Goal: Transaction & Acquisition: Book appointment/travel/reservation

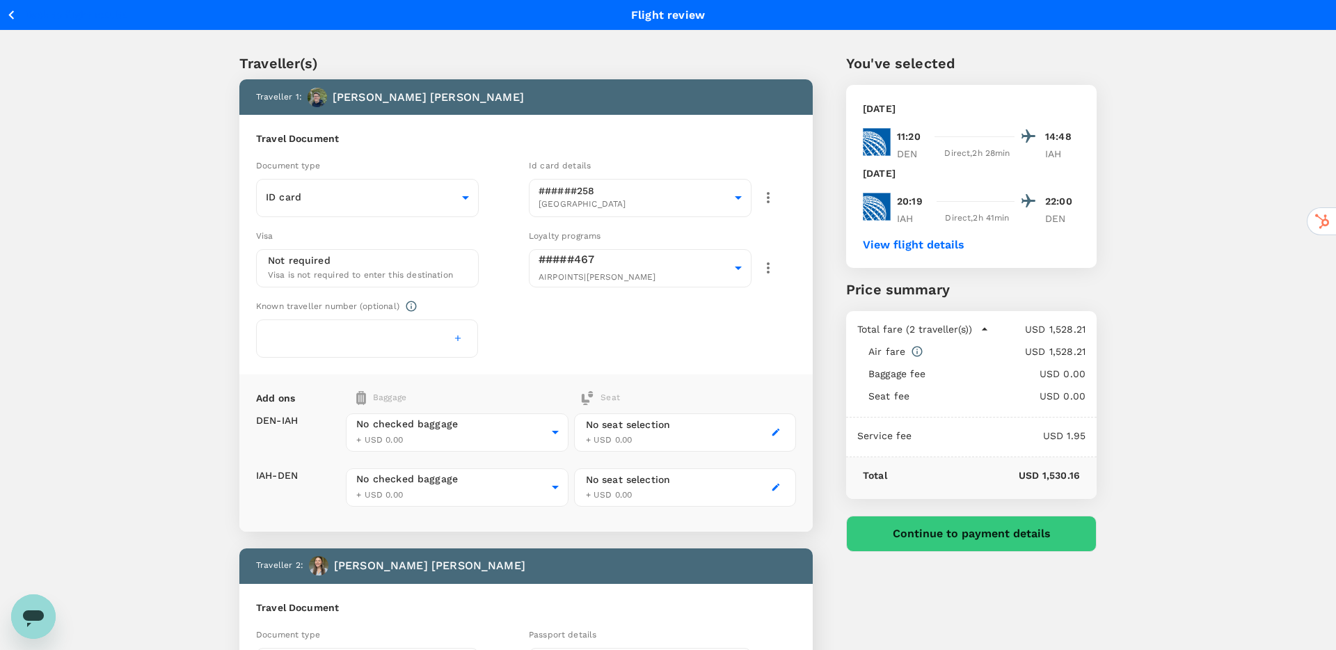
click at [823, 54] on div "You've selected Wednesday, 27 Aug 2025 11:20 14:48 DEN Direct , 2h 28min IAH Th…" at bounding box center [955, 579] width 284 height 1121
click at [911, 529] on button "Continue to payment details" at bounding box center [971, 534] width 251 height 36
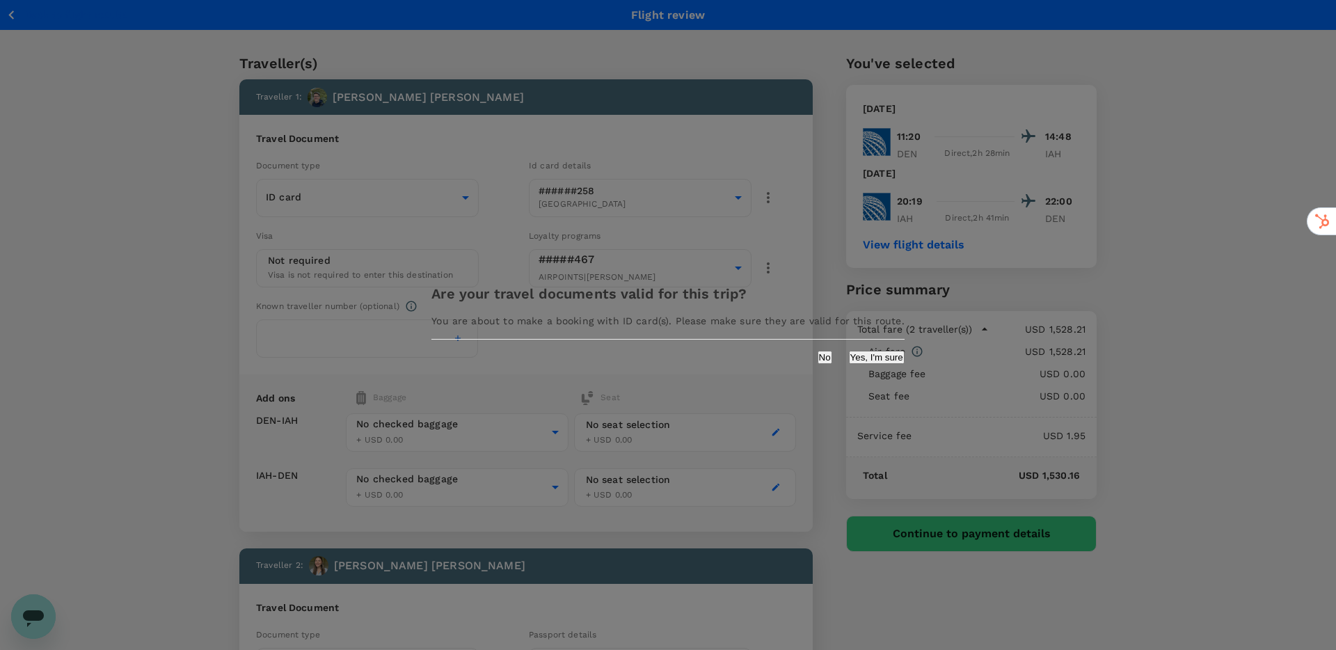
click at [818, 360] on button "No" at bounding box center [825, 357] width 15 height 13
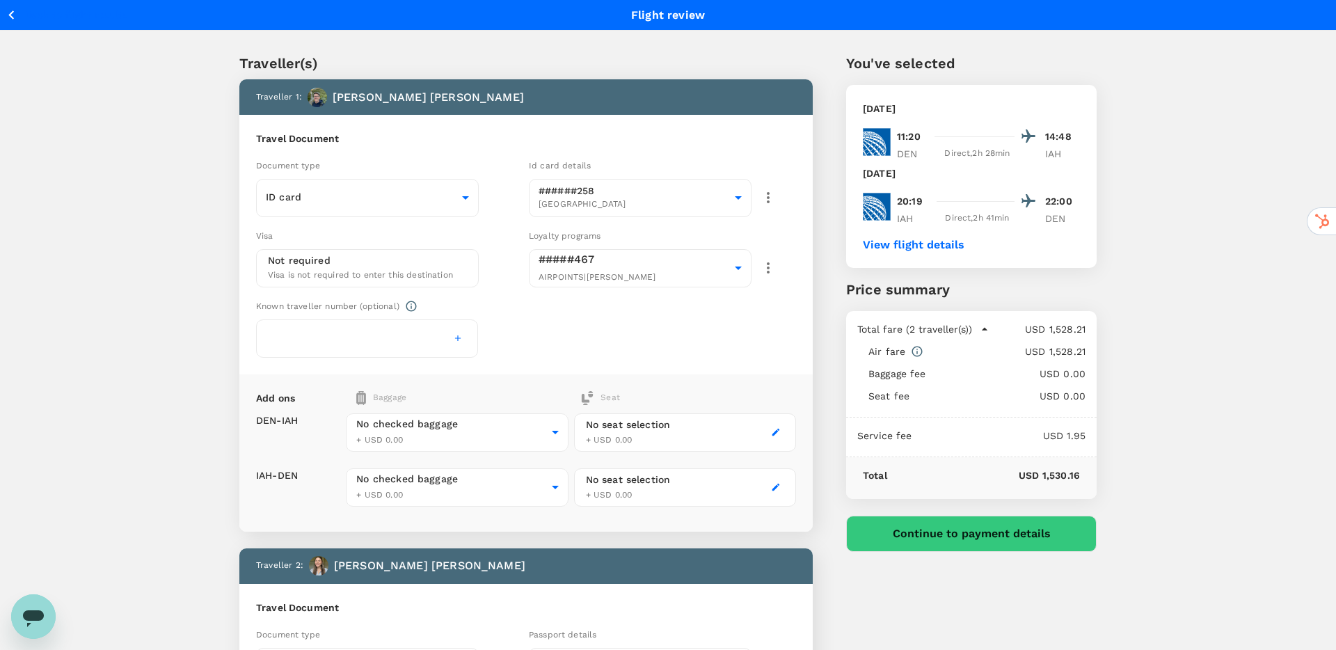
click at [9, 15] on icon "button" at bounding box center [11, 14] width 17 height 17
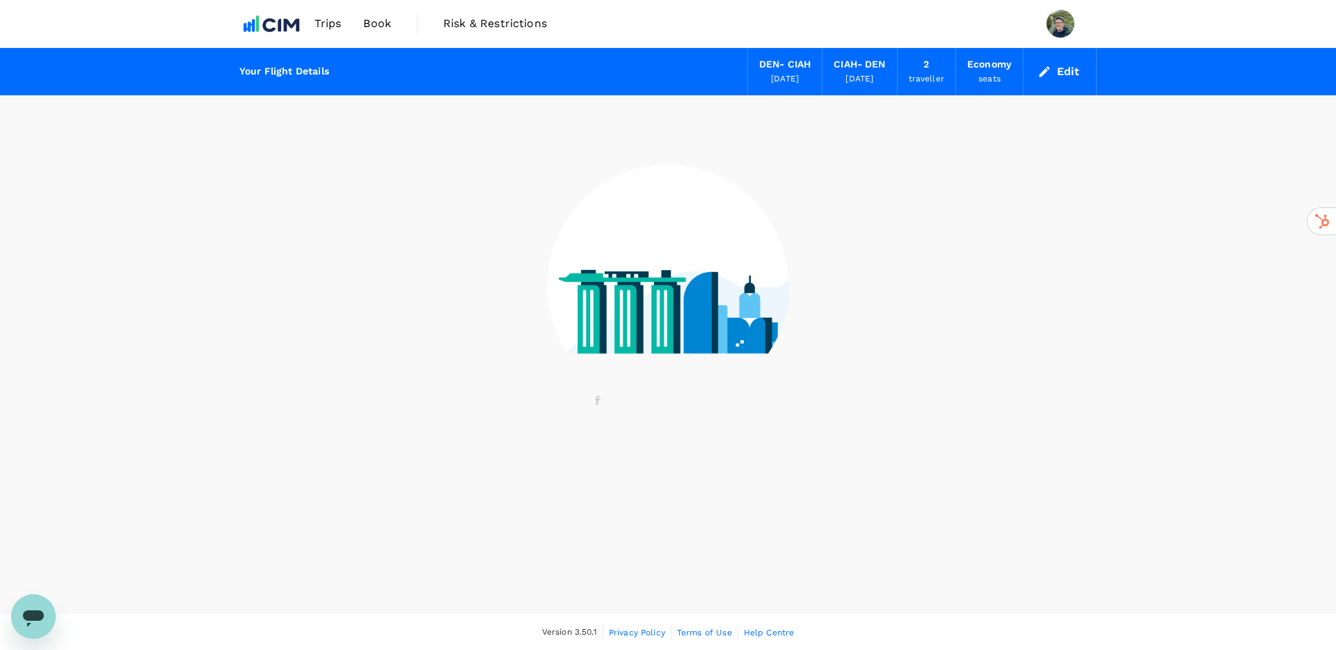
scroll to position [1, 0]
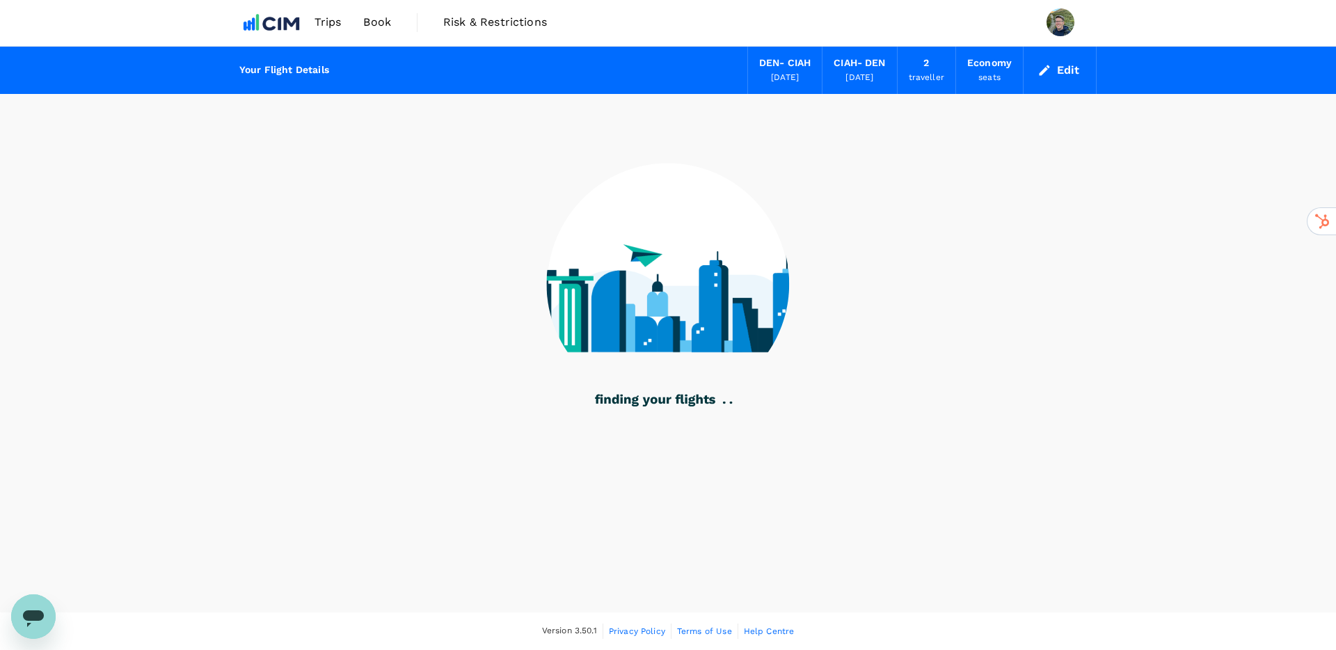
click at [376, 22] on span "Book" at bounding box center [377, 22] width 28 height 17
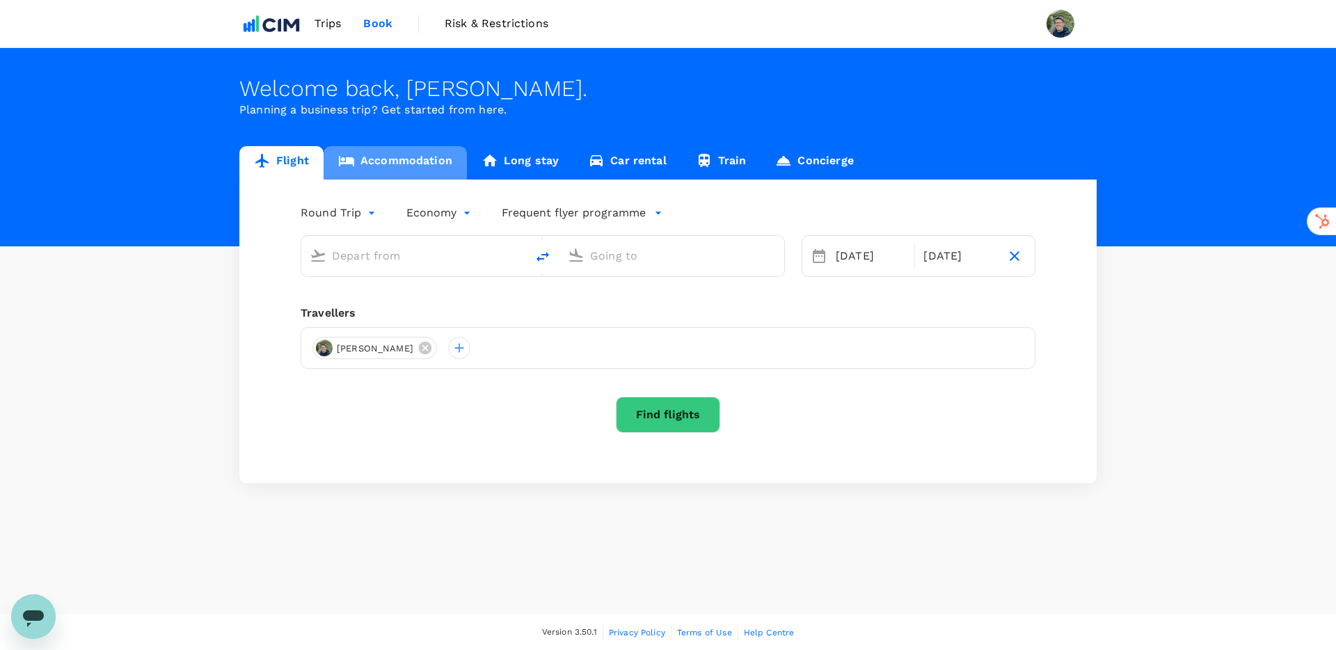
click at [391, 160] on link "Accommodation" at bounding box center [395, 162] width 143 height 33
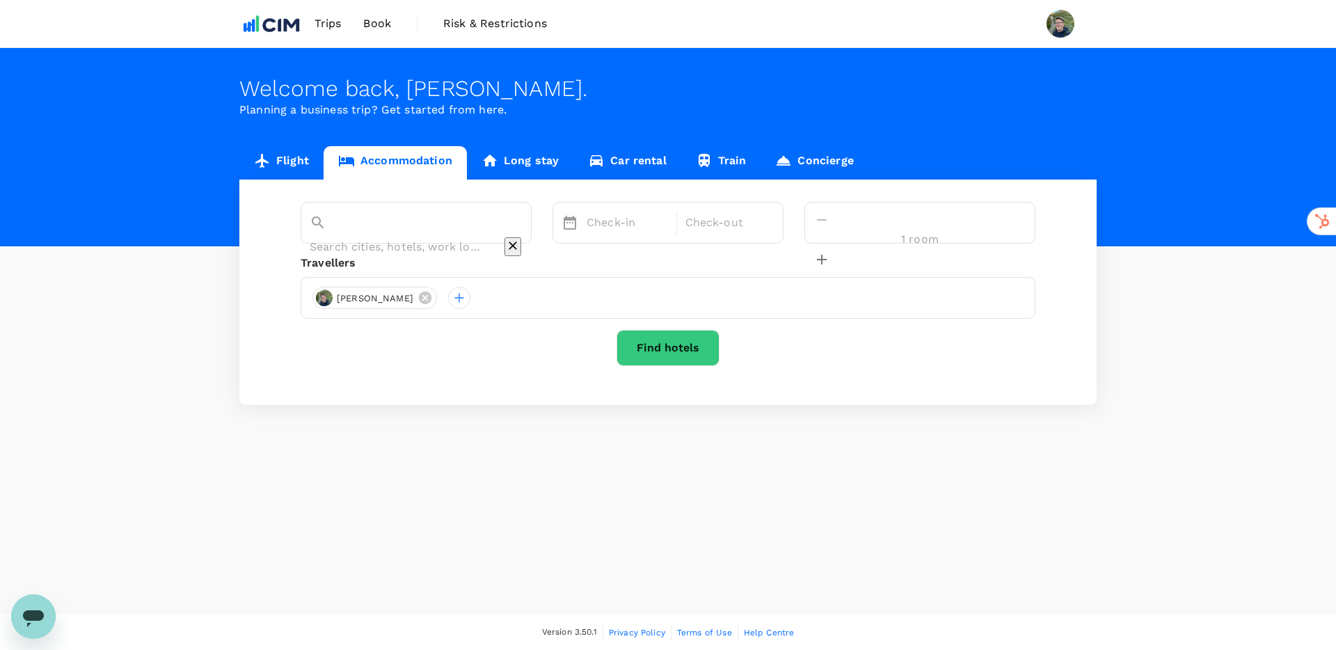
click at [438, 236] on input "text" at bounding box center [397, 247] width 174 height 22
type input "houston"
click at [470, 294] on div at bounding box center [459, 298] width 22 height 22
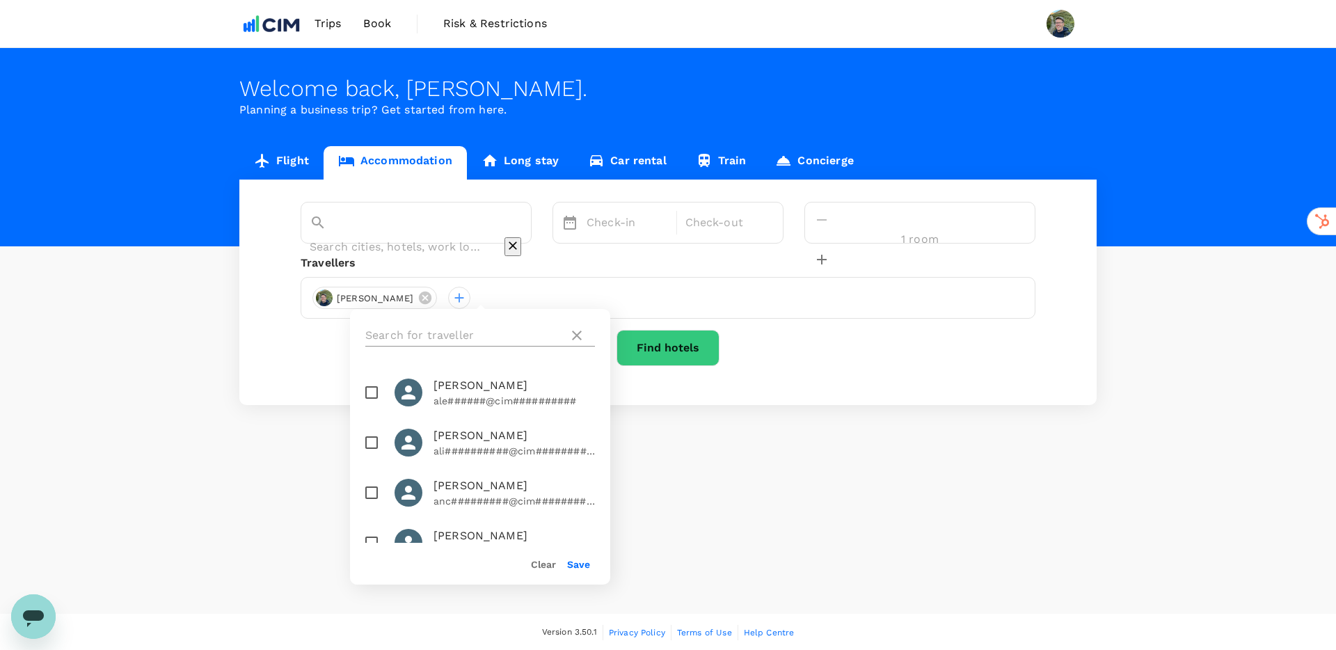
click at [463, 328] on input "text" at bounding box center [464, 335] width 198 height 22
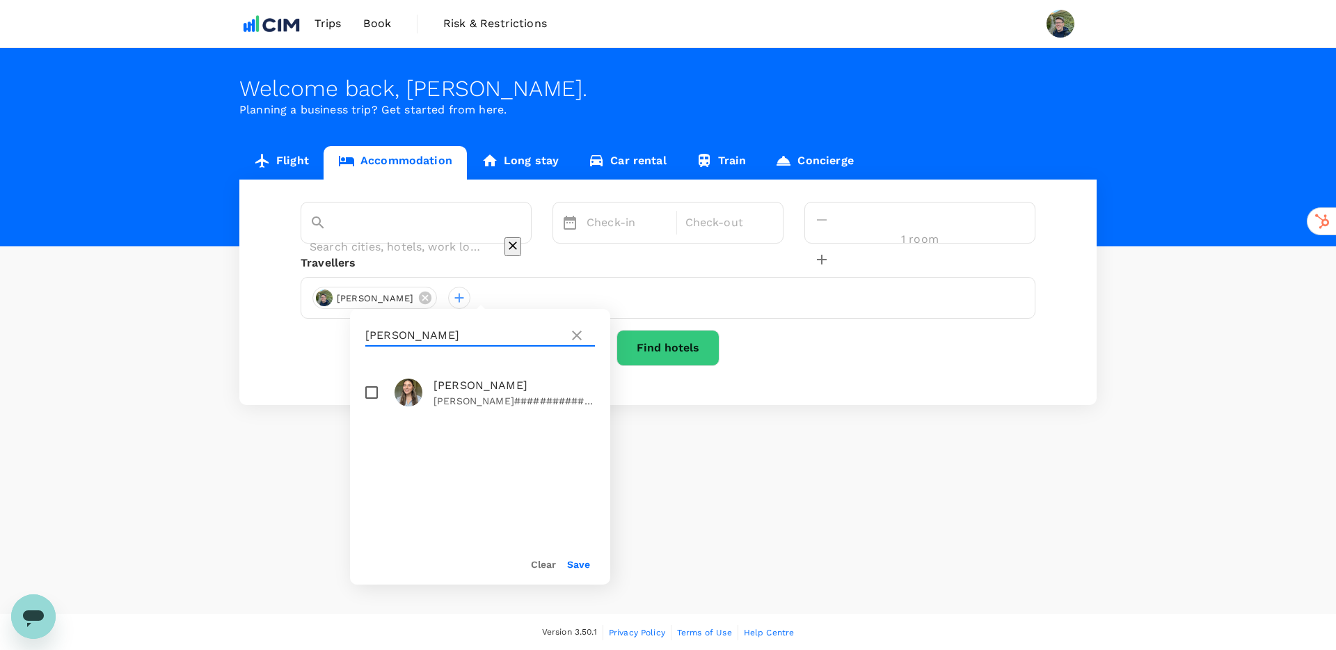
type input "samantha"
click at [371, 395] on input "checkbox" at bounding box center [371, 392] width 29 height 29
checkbox input "true"
click at [579, 564] on button "Save" at bounding box center [578, 564] width 23 height 11
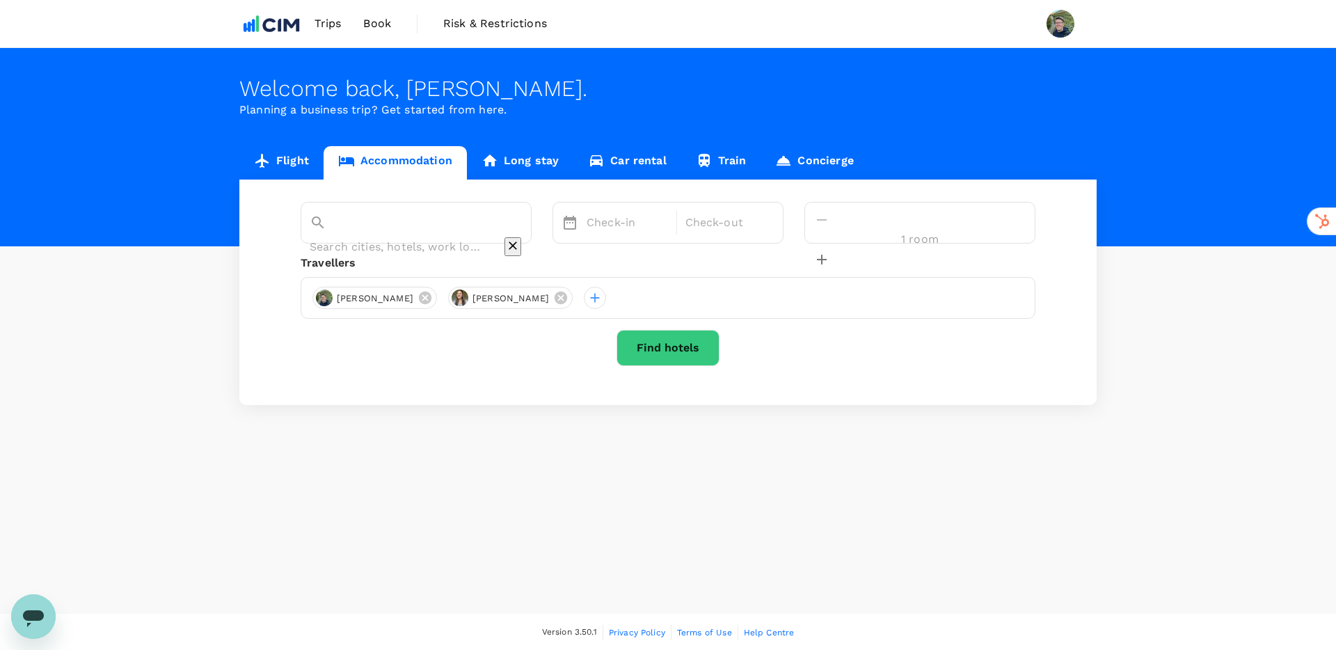
click at [484, 236] on input "text" at bounding box center [397, 247] width 174 height 22
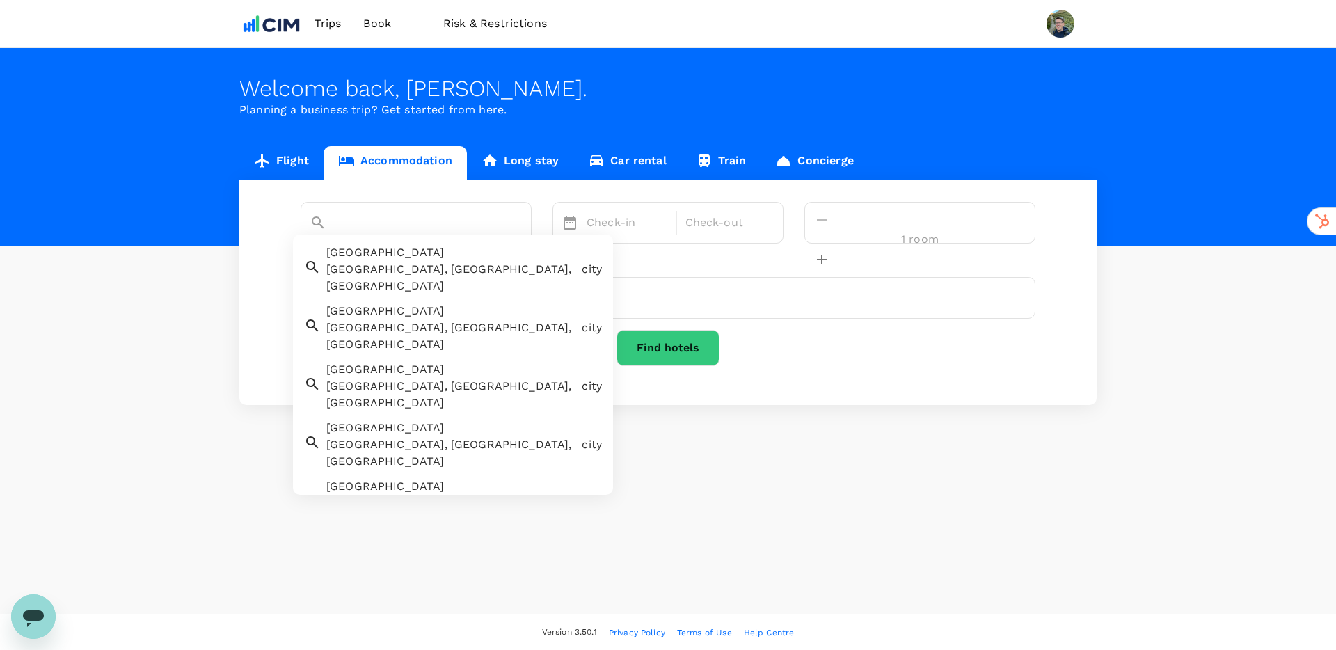
click at [463, 255] on div "Houston Houston, TX, USA" at bounding box center [448, 267] width 255 height 56
type input "[GEOGRAPHIC_DATA]"
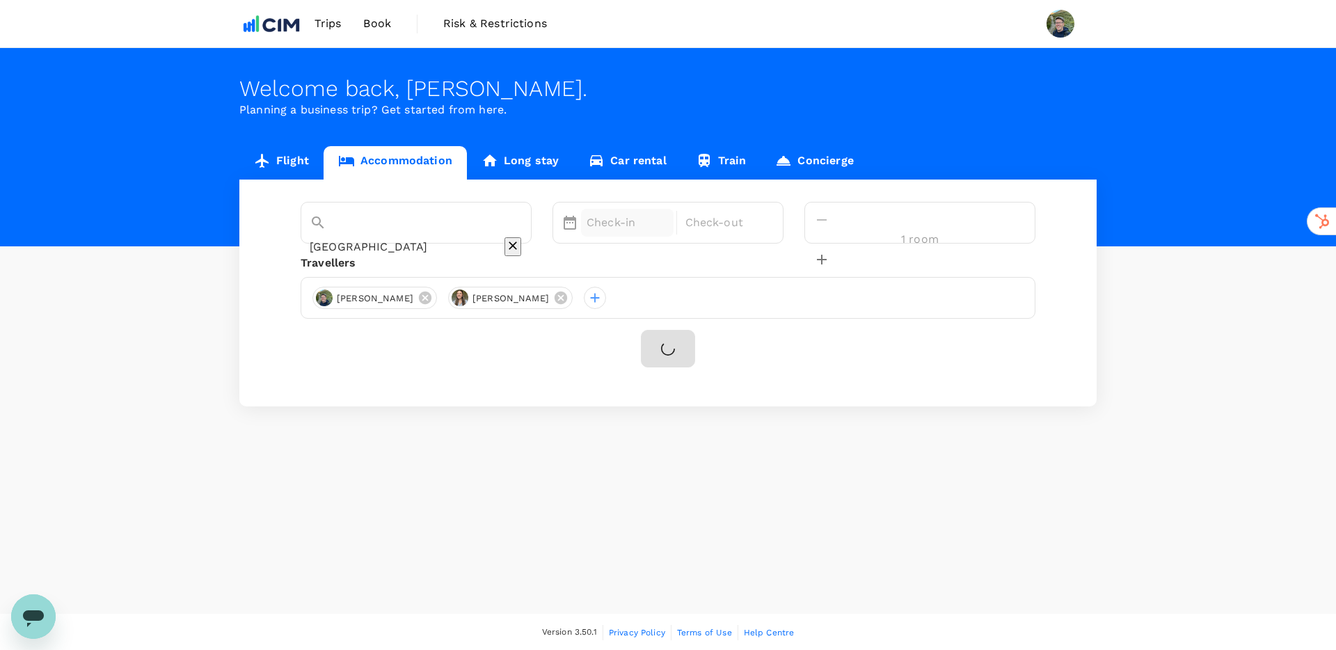
click at [665, 220] on p "Check-in" at bounding box center [627, 222] width 81 height 17
click at [674, 420] on div "27" at bounding box center [660, 423] width 26 height 26
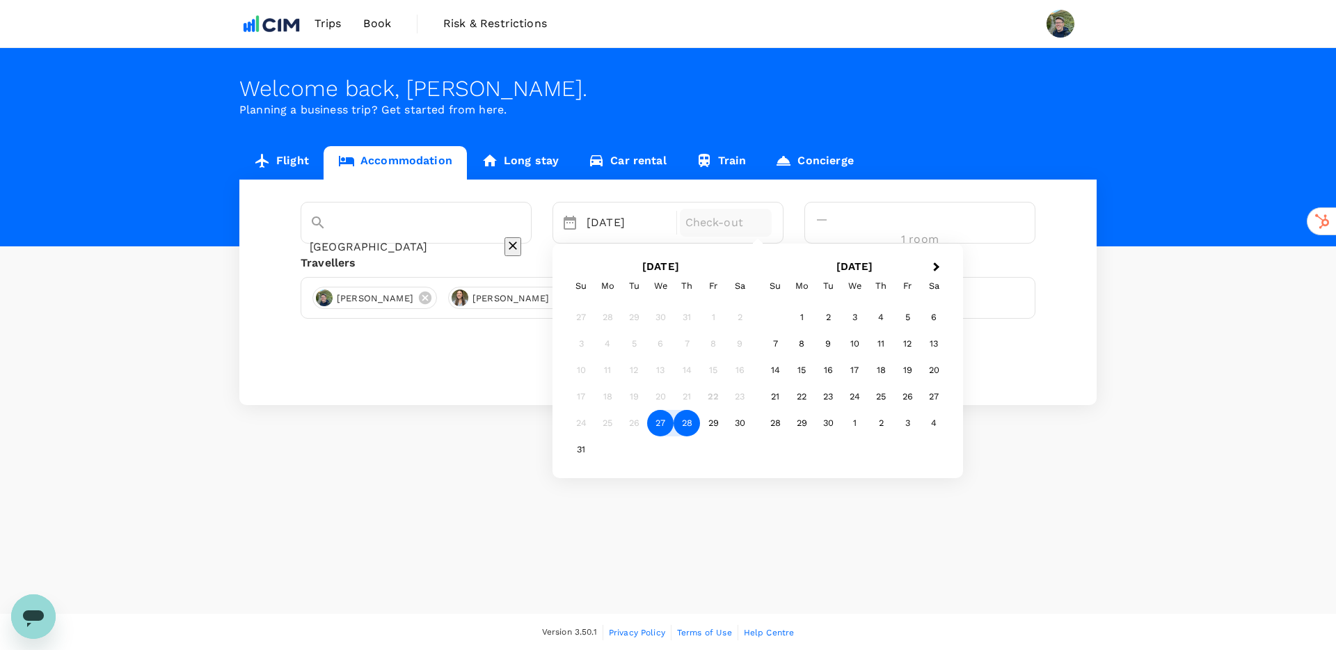
click at [700, 427] on div "28" at bounding box center [687, 423] width 26 height 26
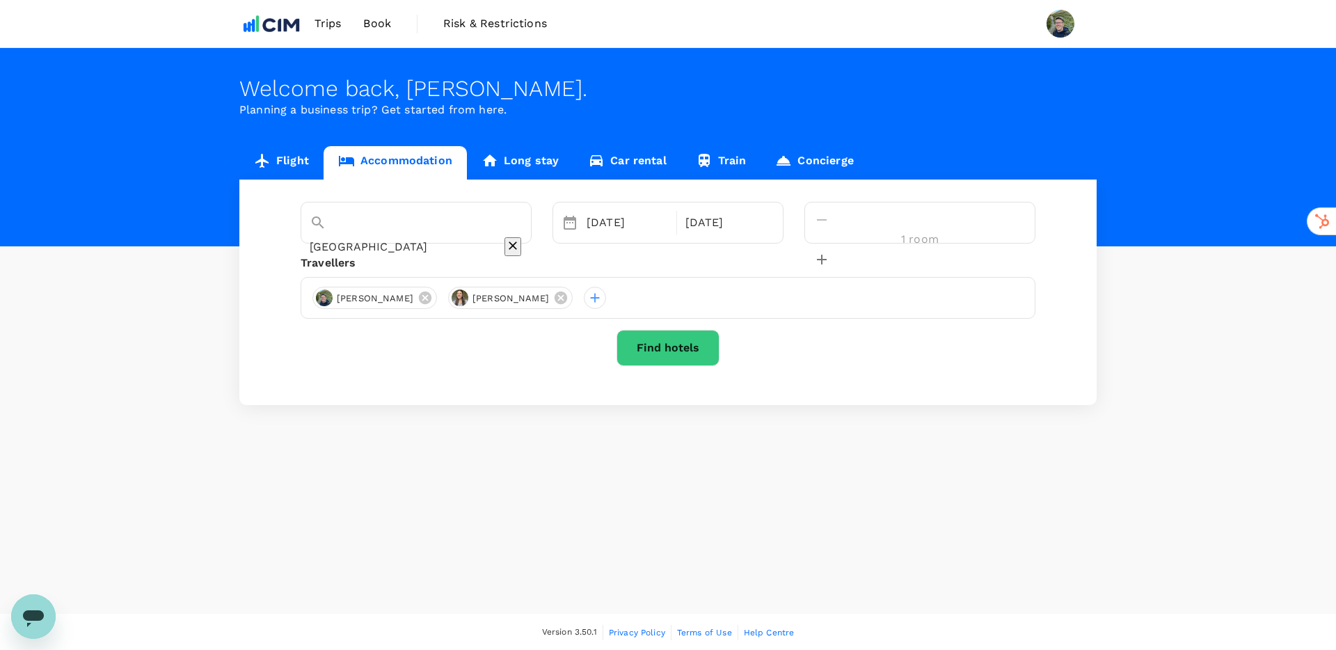
click at [830, 251] on icon "decrease" at bounding box center [822, 259] width 17 height 17
type input "2 rooms"
click at [662, 356] on button "Find hotels" at bounding box center [668, 348] width 103 height 36
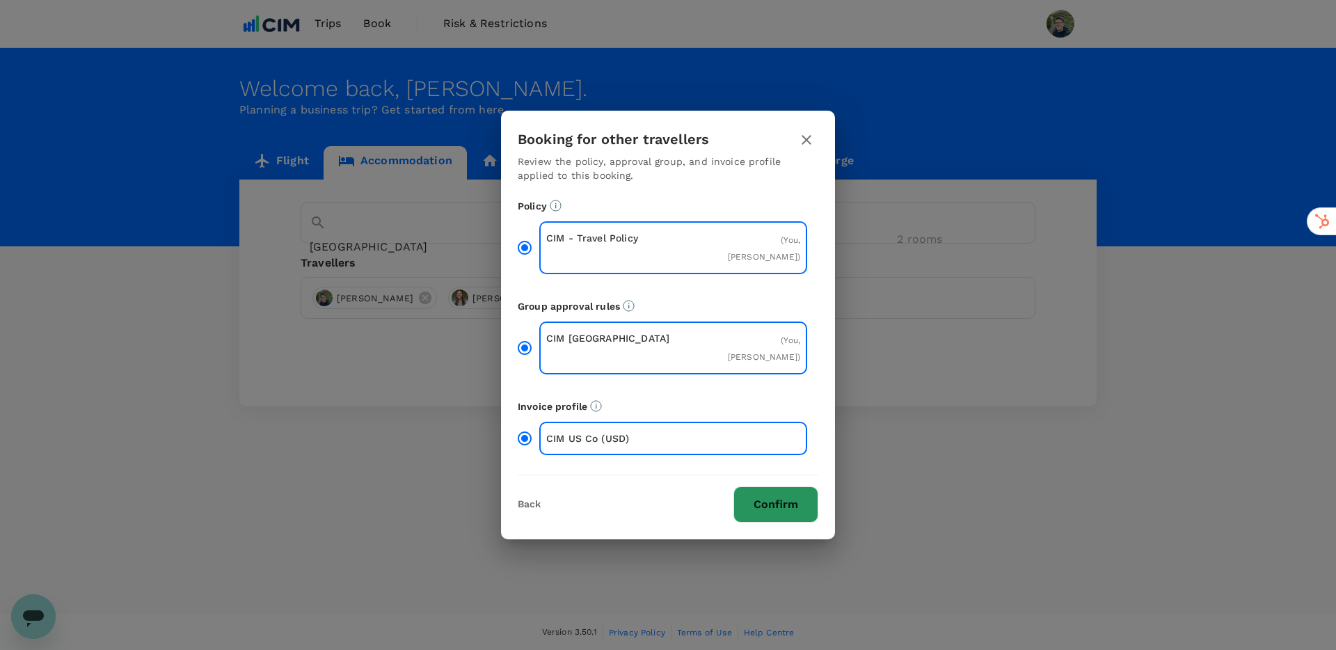
click at [765, 502] on button "Confirm" at bounding box center [775, 504] width 85 height 36
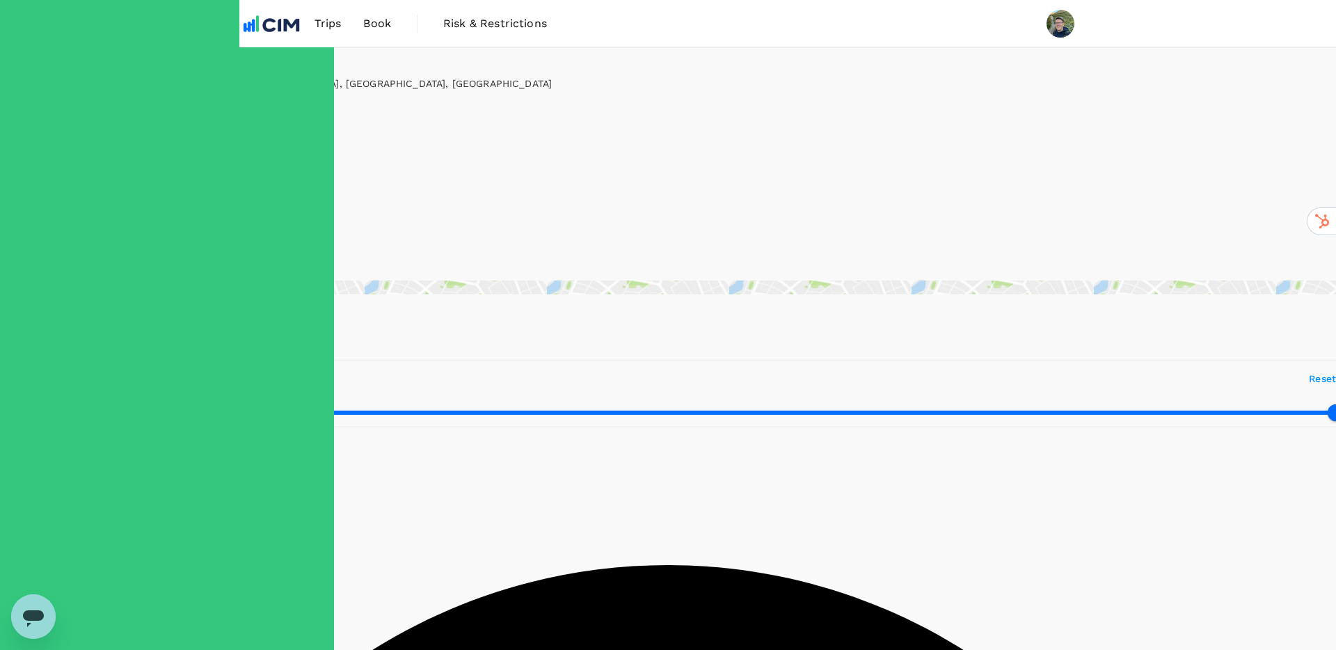
type input "342.07"
type input "78.07"
click at [368, 280] on div "View on map" at bounding box center [668, 287] width 1336 height 14
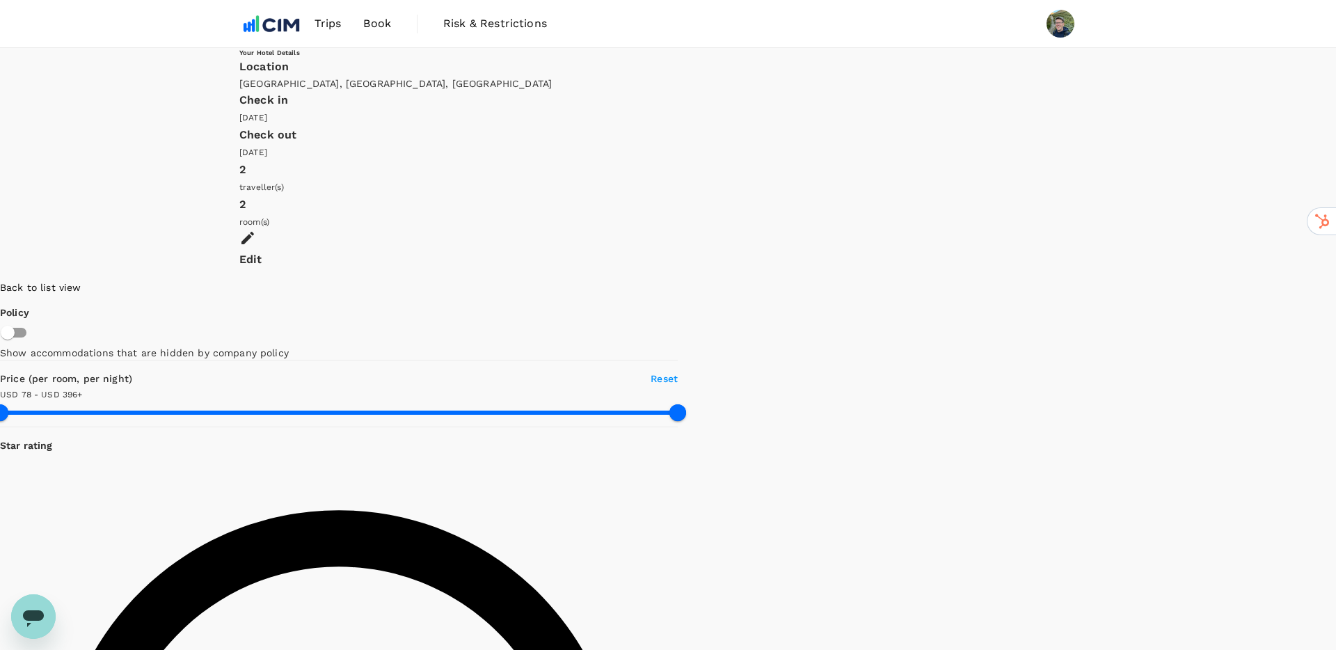
scroll to position [57, 0]
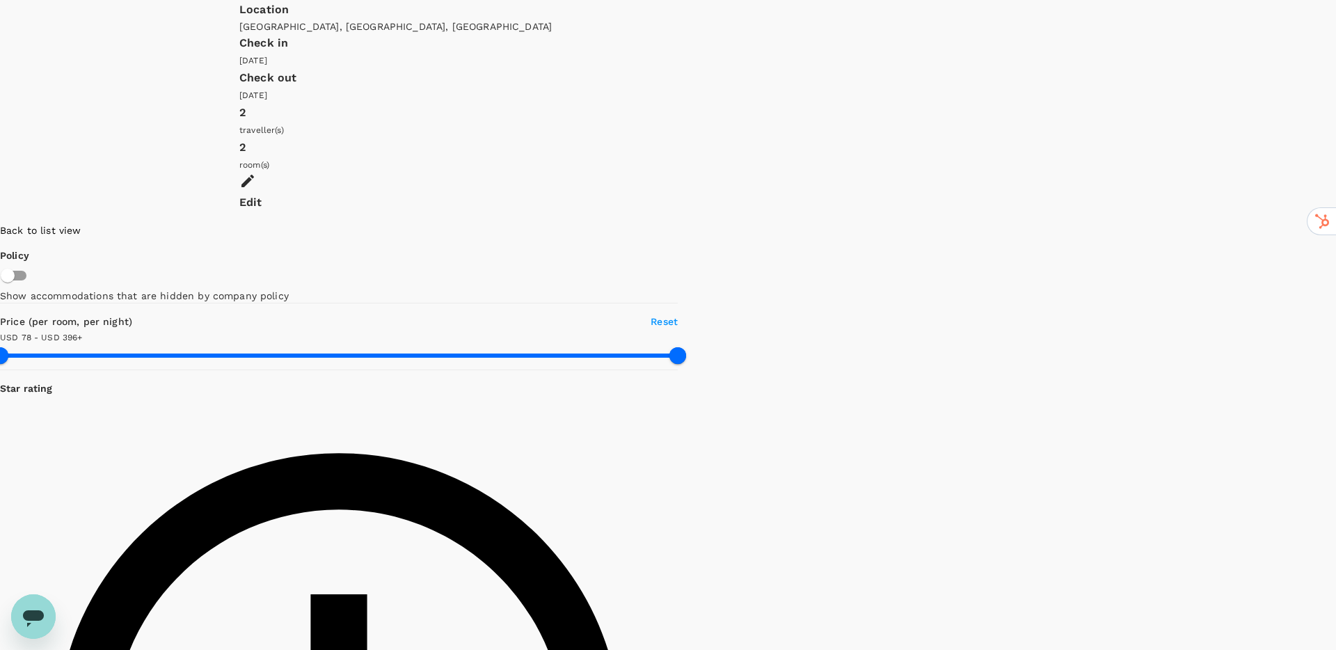
type input "395.69"
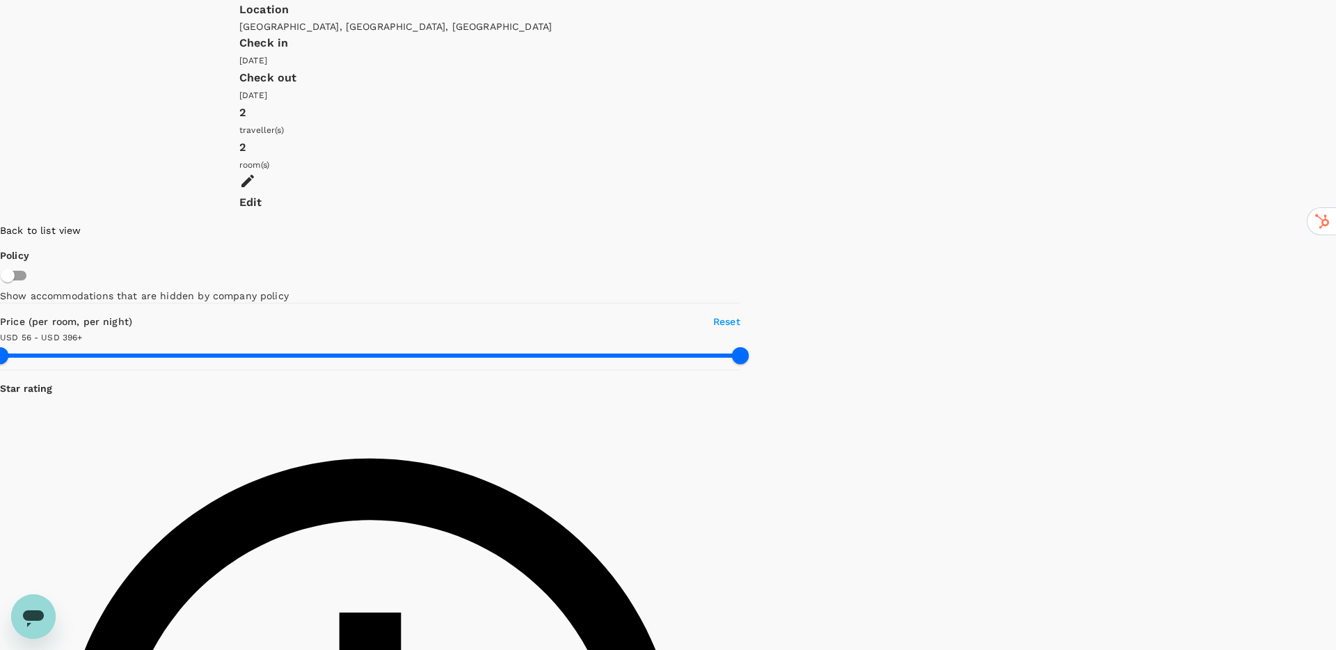
type input "55.69"
drag, startPoint x: 791, startPoint y: 508, endPoint x: 896, endPoint y: 222, distance: 304.5
drag, startPoint x: 874, startPoint y: 320, endPoint x: 782, endPoint y: 389, distance: 114.8
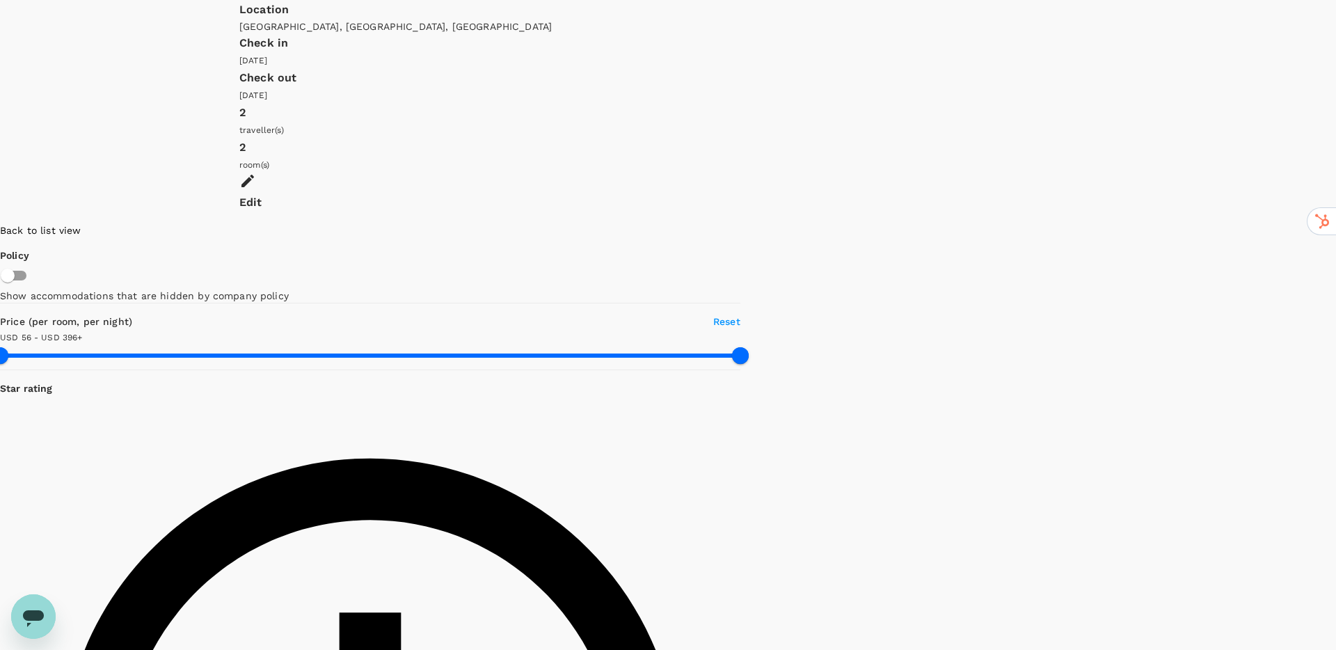
scroll to position [0, 0]
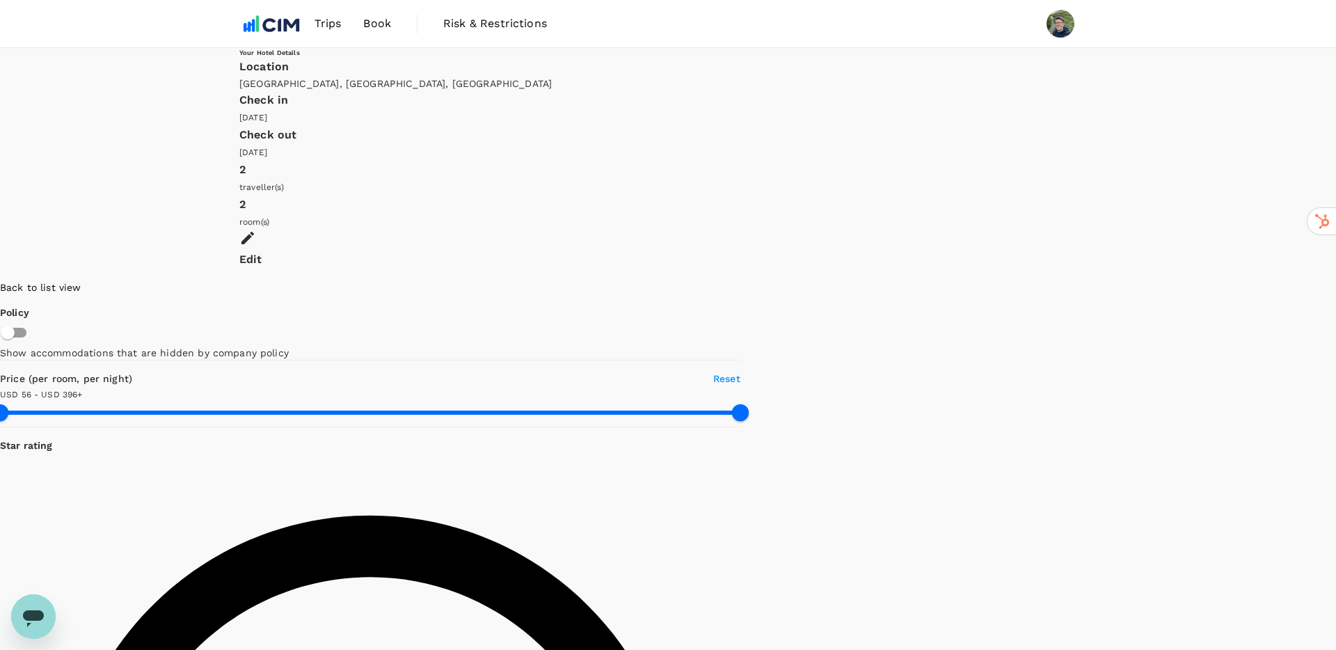
drag, startPoint x: 748, startPoint y: 433, endPoint x: 815, endPoint y: 390, distance: 79.5
drag, startPoint x: 720, startPoint y: 356, endPoint x: 756, endPoint y: 303, distance: 64.1
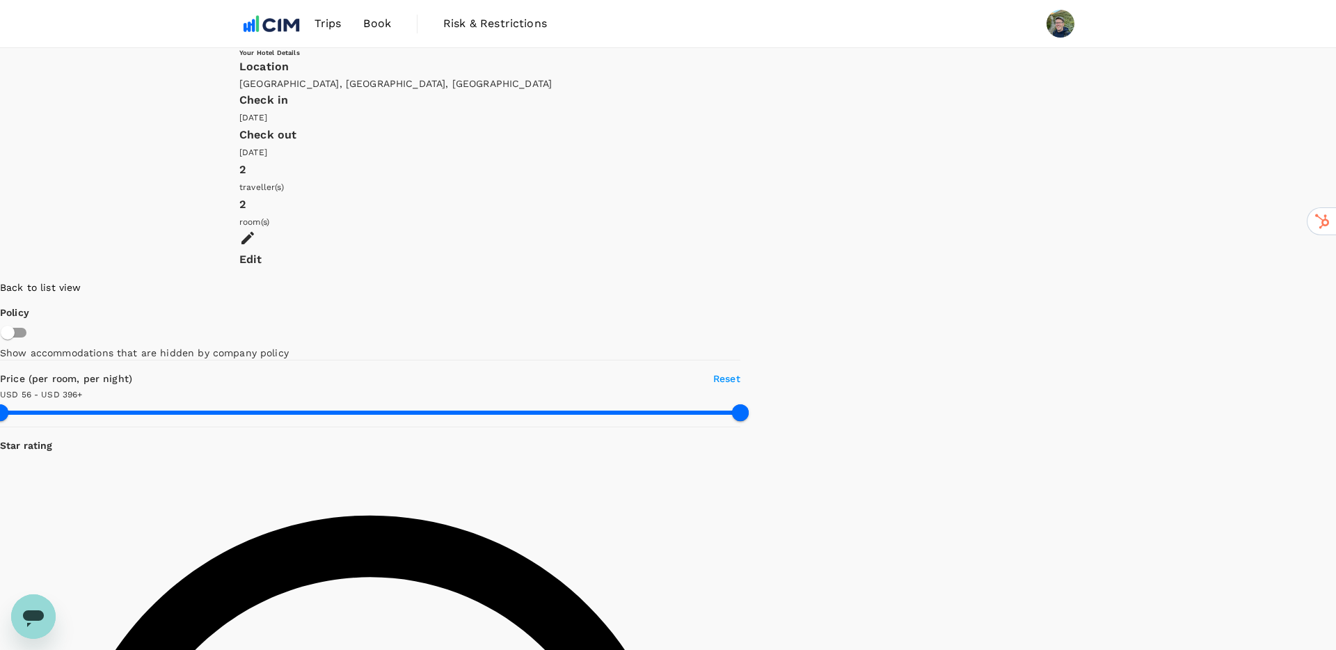
click at [989, 195] on div "2" at bounding box center [667, 204] width 857 height 19
click at [256, 230] on icon at bounding box center [247, 238] width 17 height 17
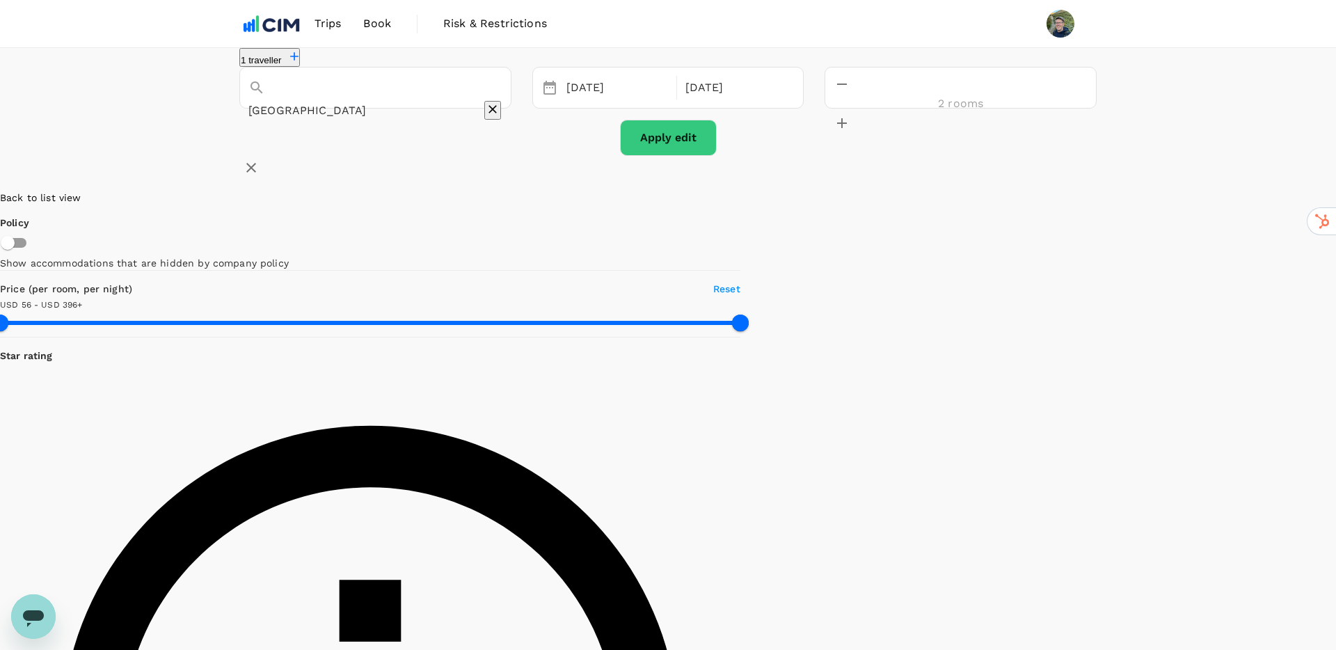
type input "395.69"
click at [850, 93] on icon "decrease" at bounding box center [842, 84] width 17 height 17
click at [850, 115] on icon "decrease" at bounding box center [842, 123] width 17 height 17
type input "2 rooms"
type input "395.69"
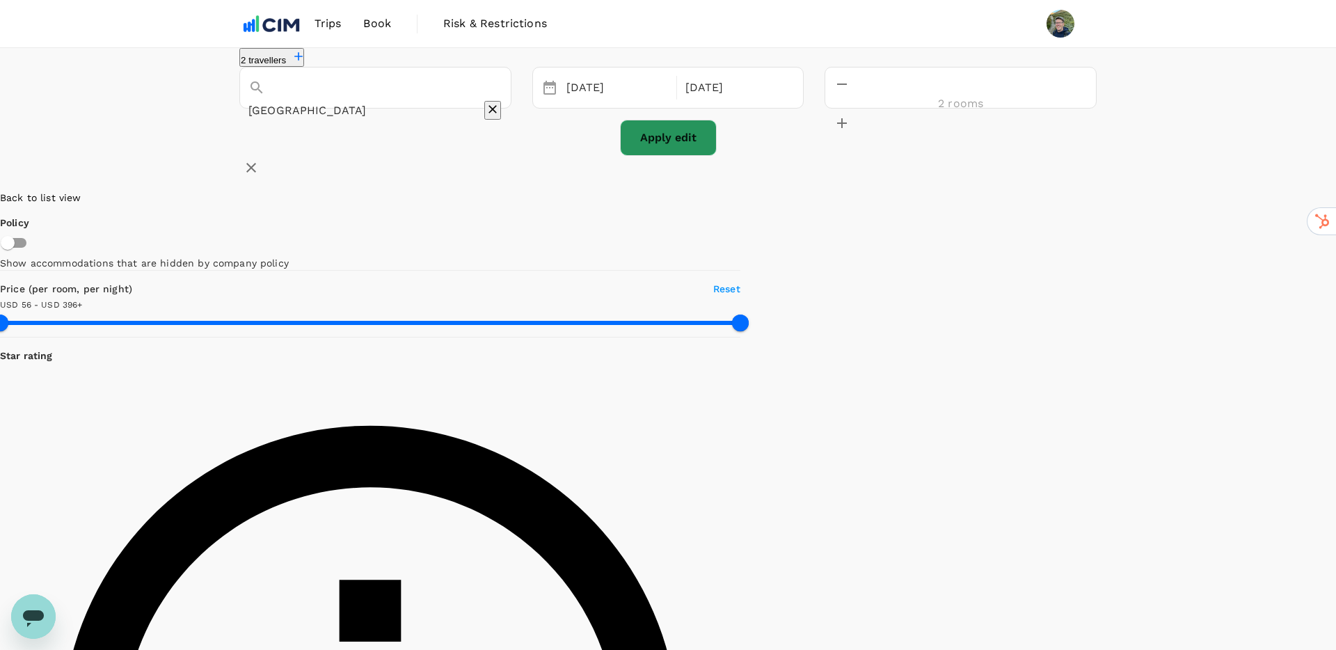
click at [692, 156] on button "Apply edit" at bounding box center [668, 138] width 97 height 36
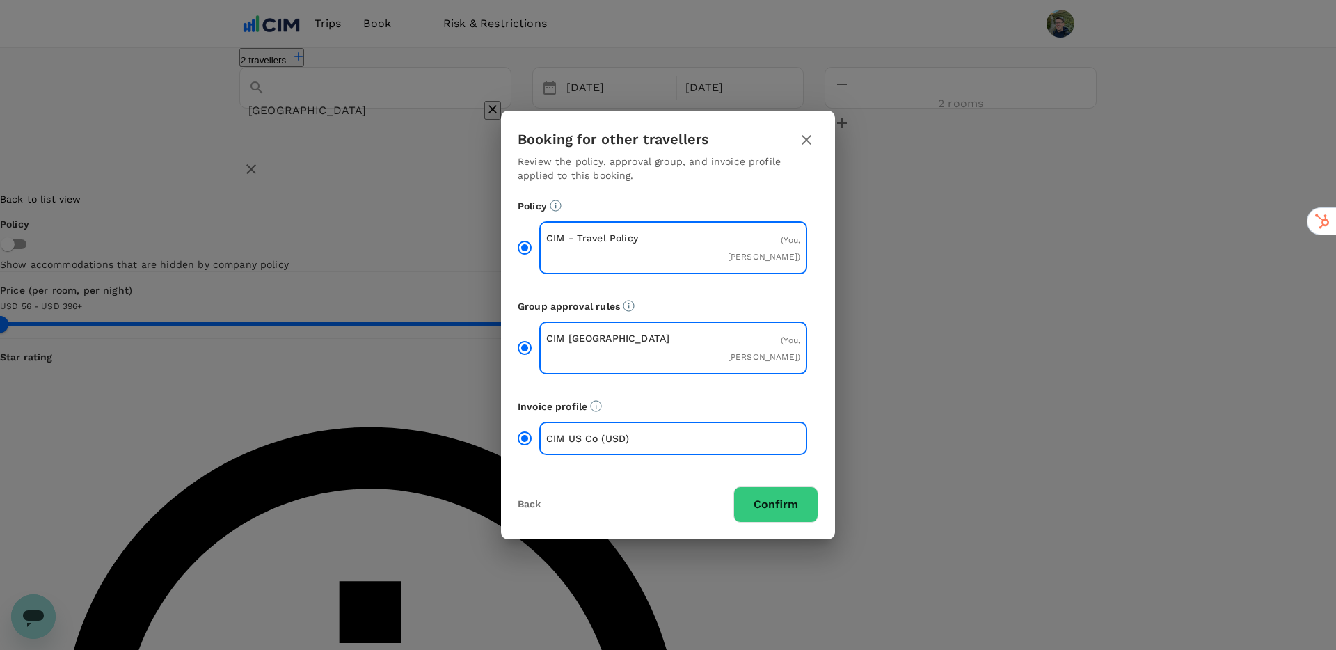
click at [751, 498] on button "Confirm" at bounding box center [775, 504] width 85 height 36
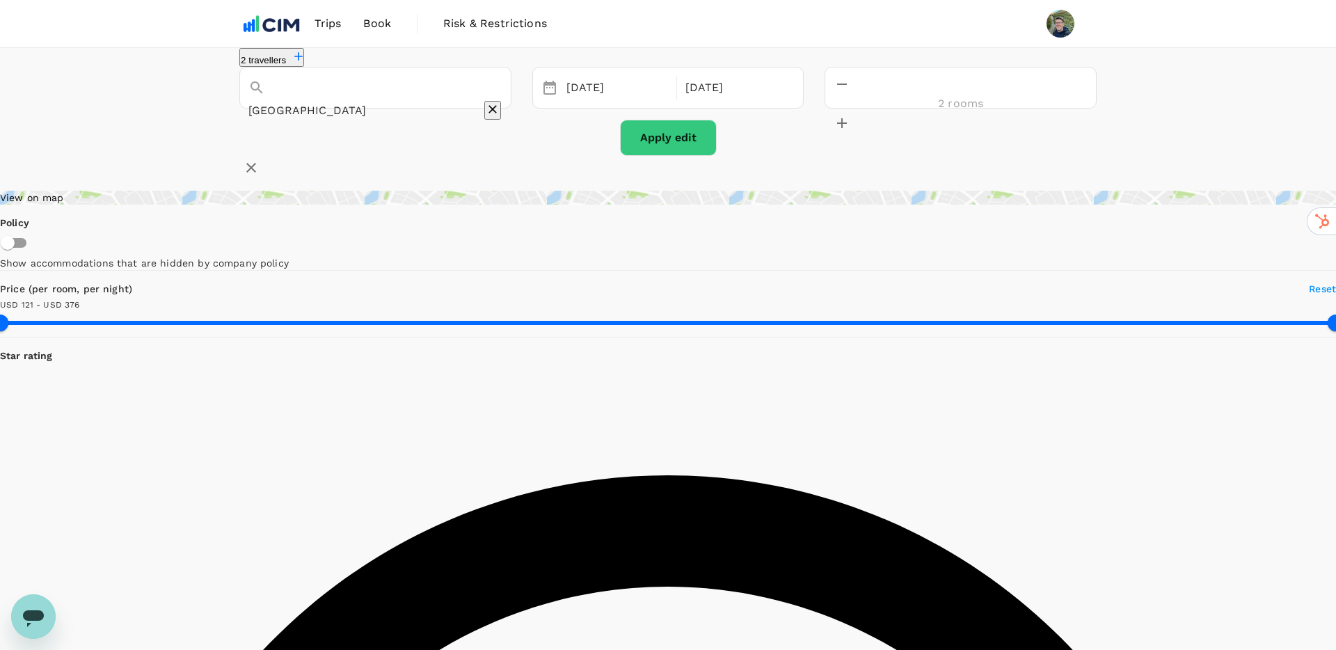
type input "375.07"
type input "78.07"
type input "375.23"
type input "69.23"
type input "395.69"
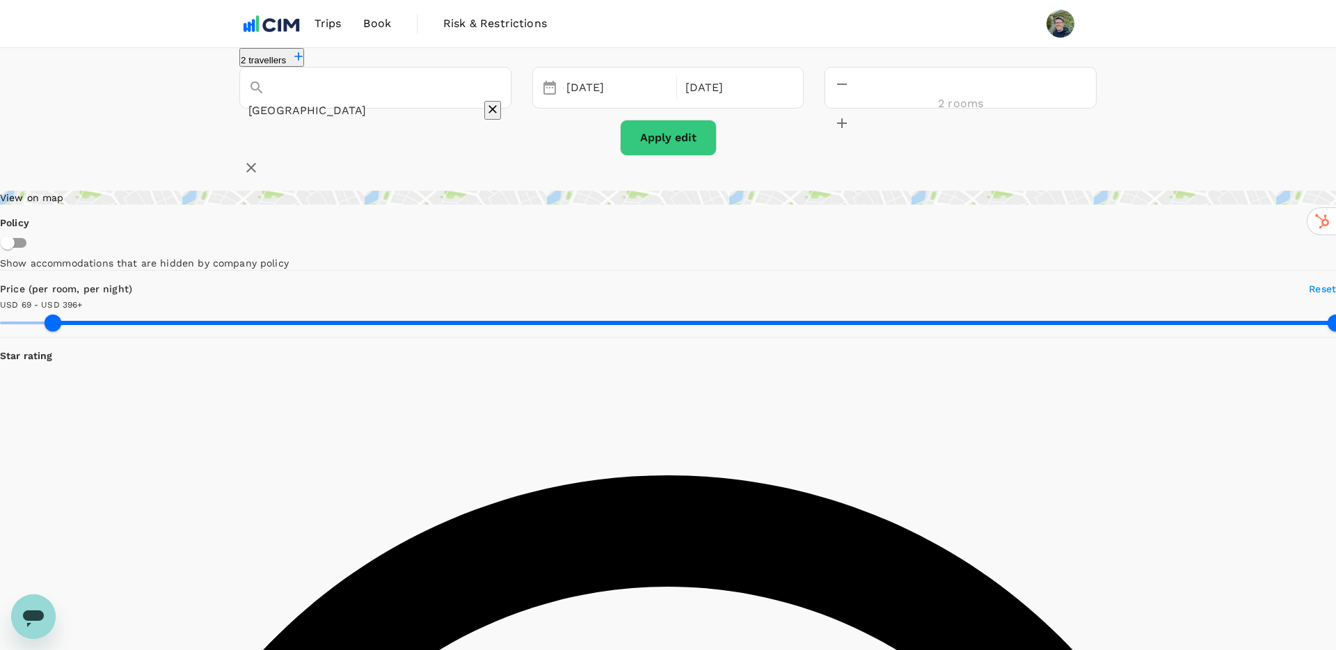
type input "55.69"
click at [788, 152] on div "Apply edit" at bounding box center [667, 138] width 857 height 36
click at [724, 61] on div "2 travellers Houston 27 Aug 28 Aug 2 rooms Apply edit" at bounding box center [667, 114] width 857 height 132
click at [322, 205] on div "View on map" at bounding box center [668, 198] width 1336 height 14
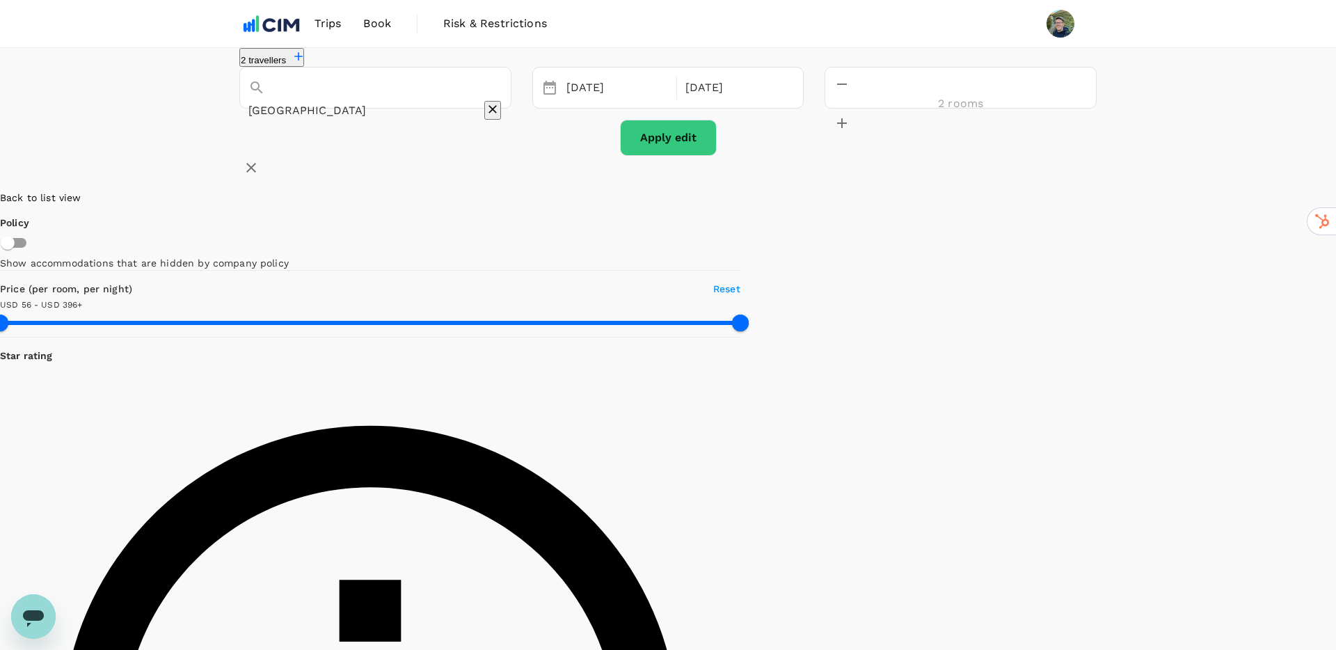
drag, startPoint x: 743, startPoint y: 482, endPoint x: 843, endPoint y: 216, distance: 285.0
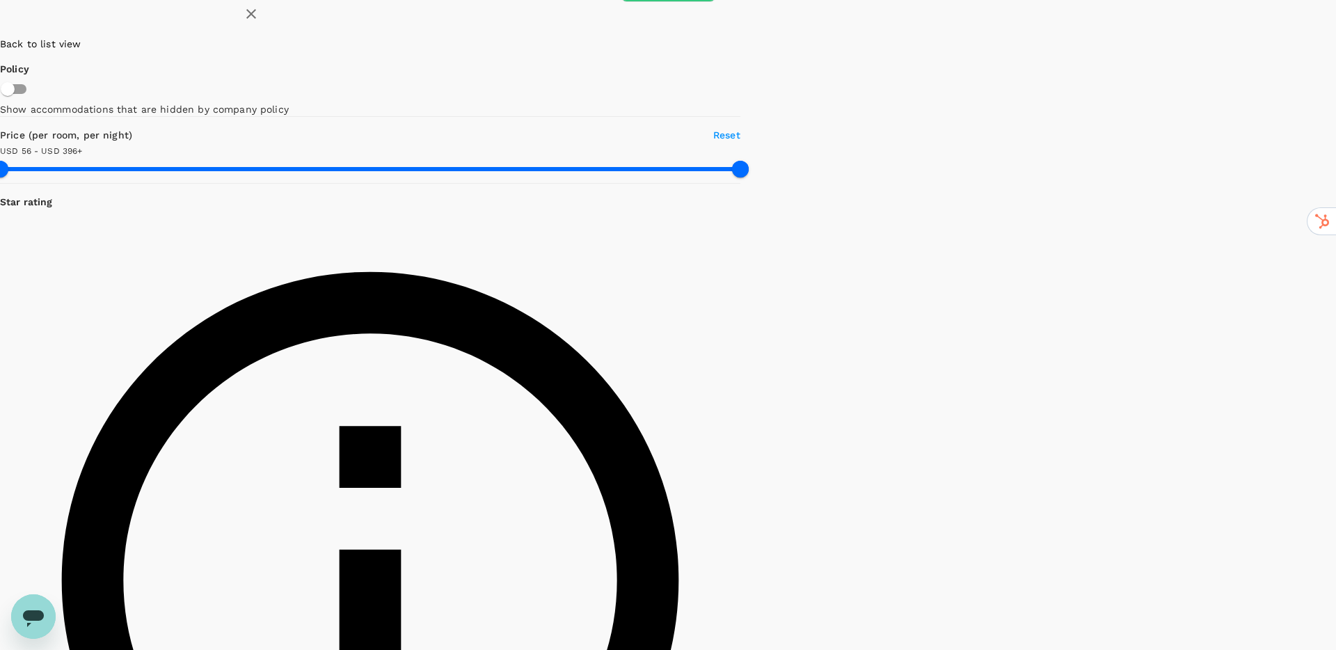
scroll to position [153, 0]
drag, startPoint x: 729, startPoint y: 522, endPoint x: 798, endPoint y: 372, distance: 165.6
type input "395.69"
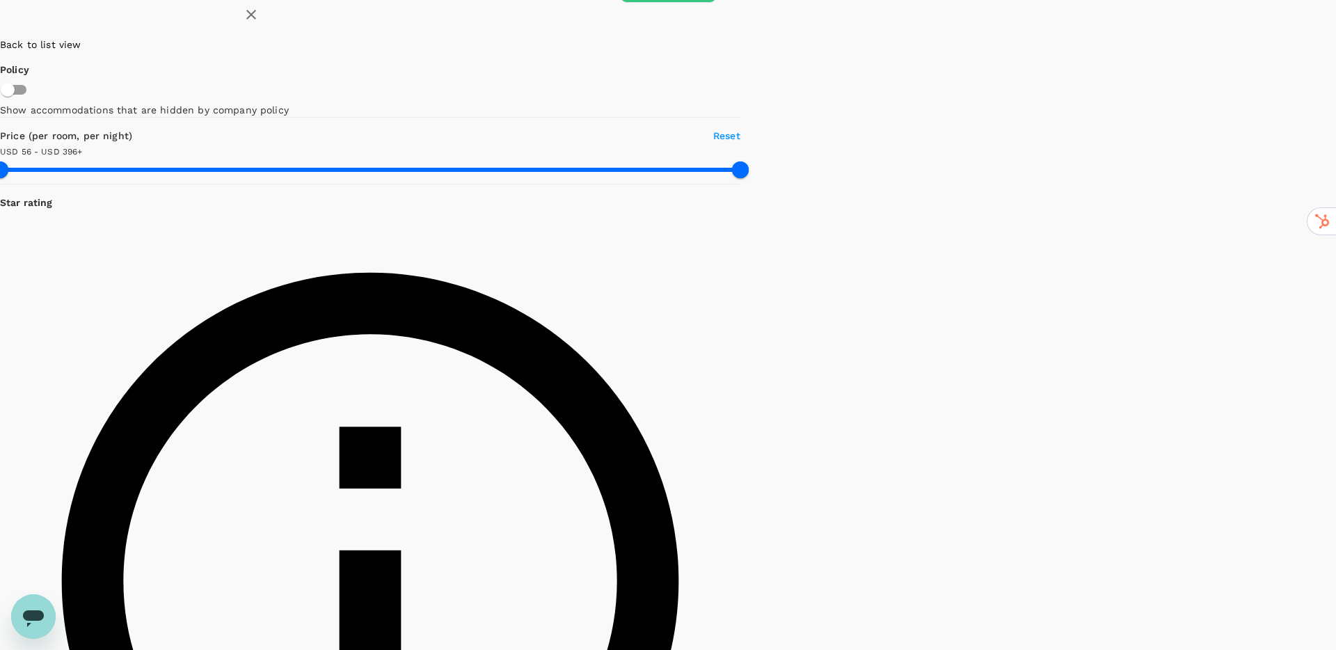
scroll to position [0, 0]
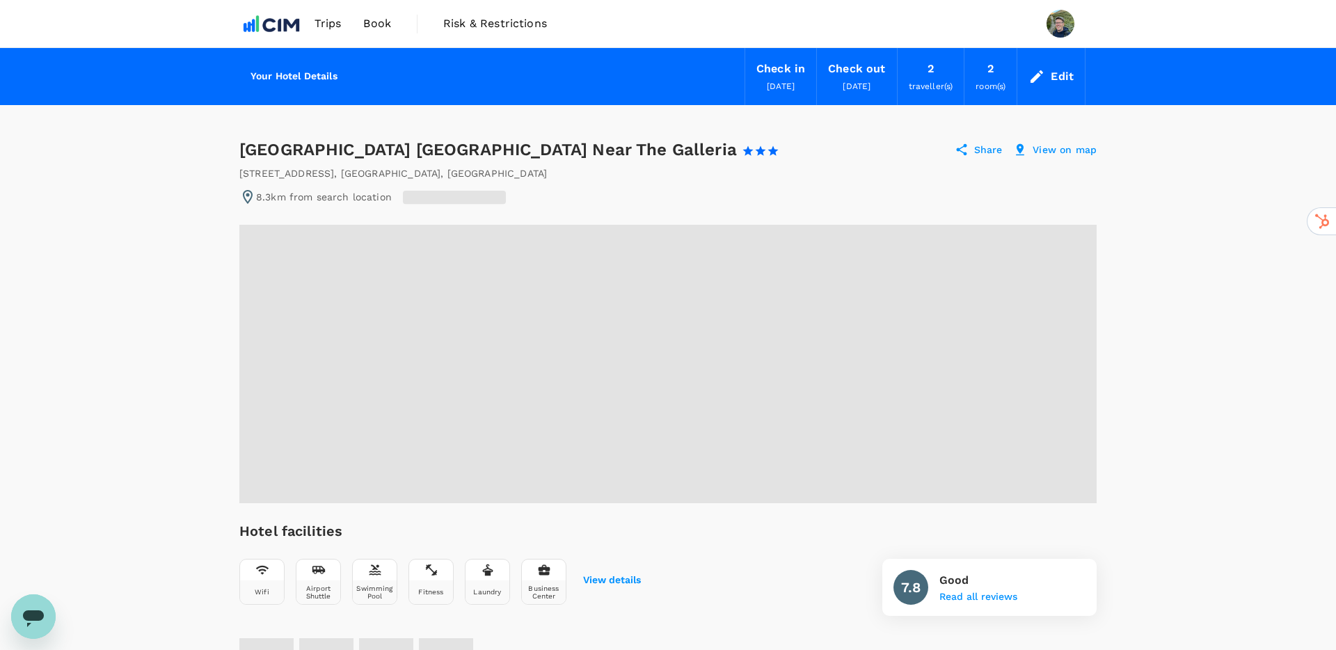
click at [665, 74] on div "Check in 27 Aug 2025 Check out 28 Aug 2025 2 traveller(s) 2 room(s) Edit" at bounding box center [717, 76] width 737 height 57
click at [696, 155] on div "Hampton Inn Houston Near The Galleria 1 Star 2 Stars 3 Stars 4 Stars 5 Stars Sh…" at bounding box center [667, 149] width 857 height 22
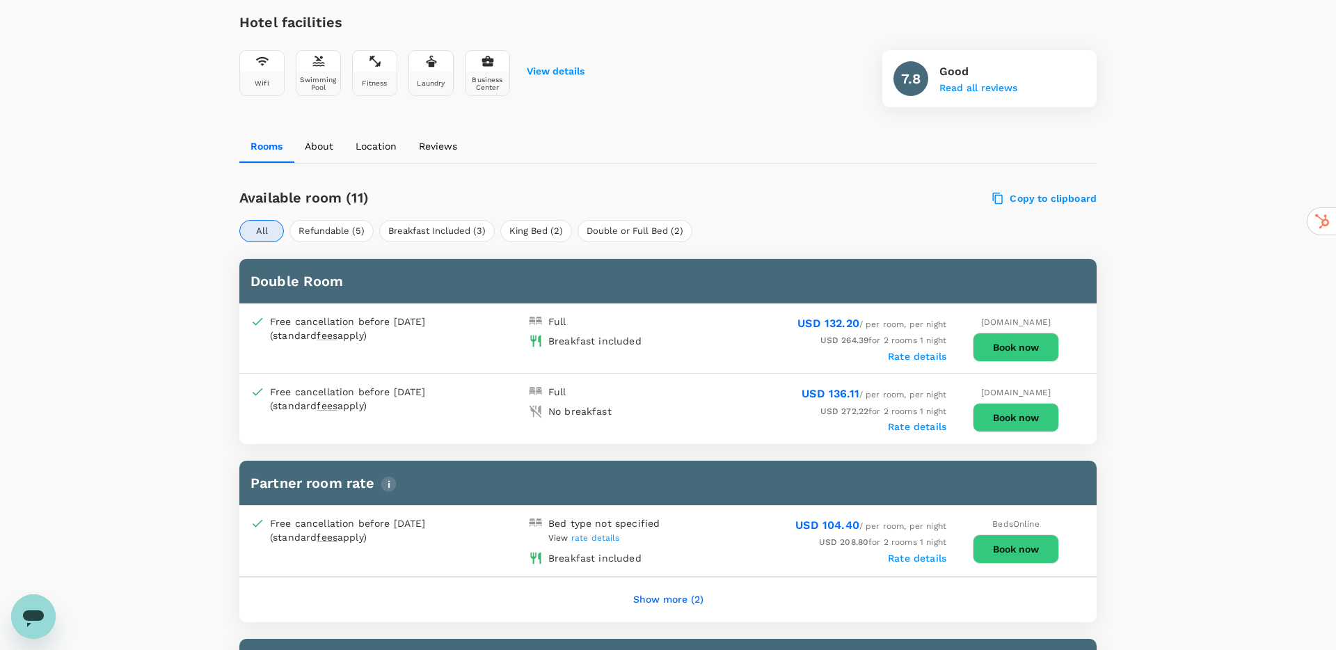
scroll to position [500, 0]
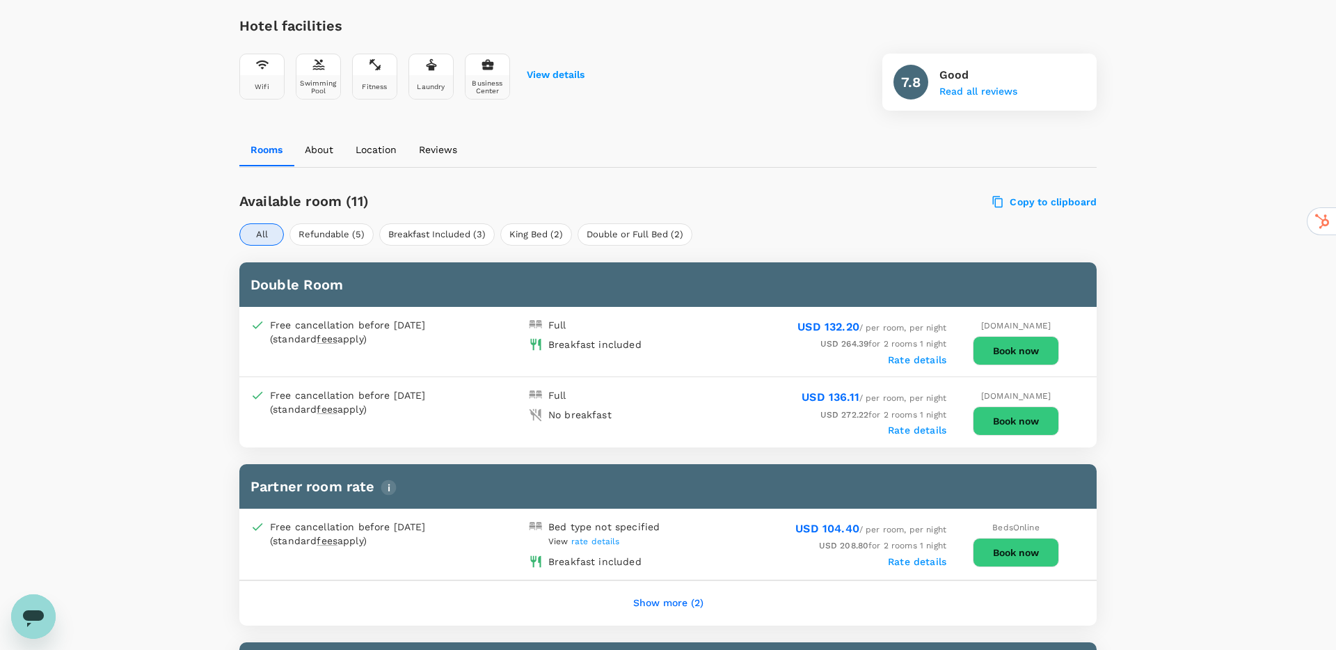
click at [335, 289] on h6 "Double Room" at bounding box center [668, 284] width 835 height 22
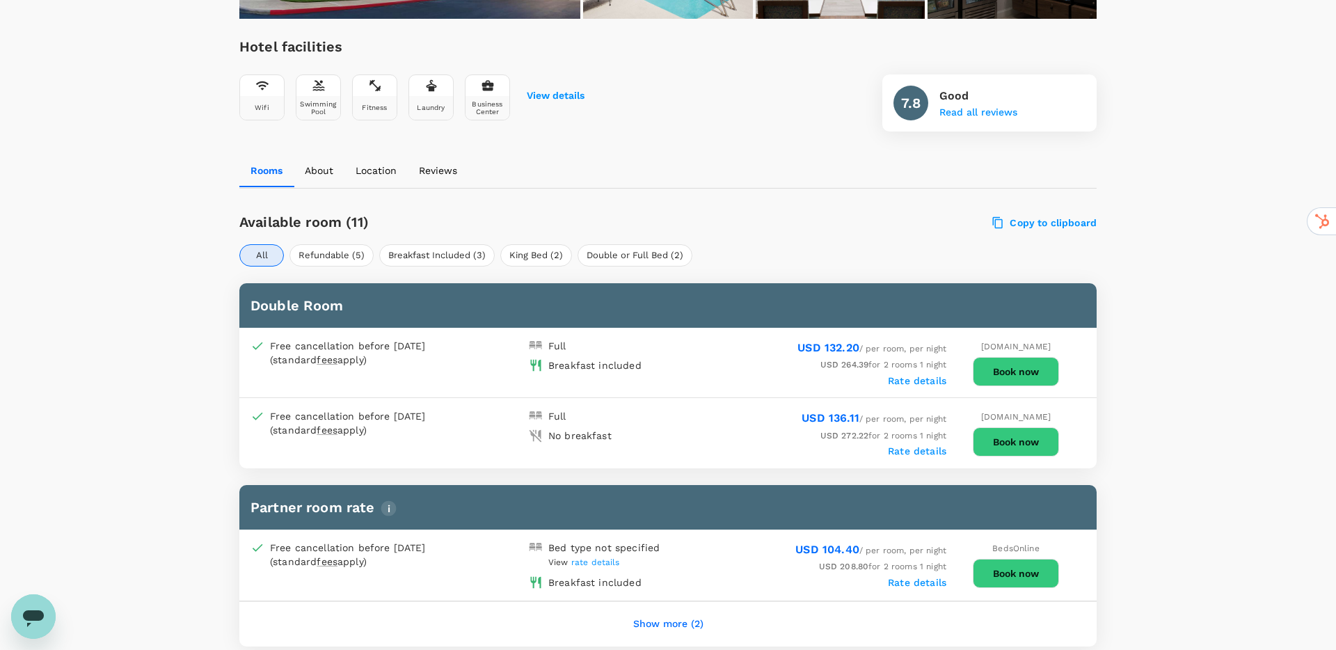
scroll to position [475, 0]
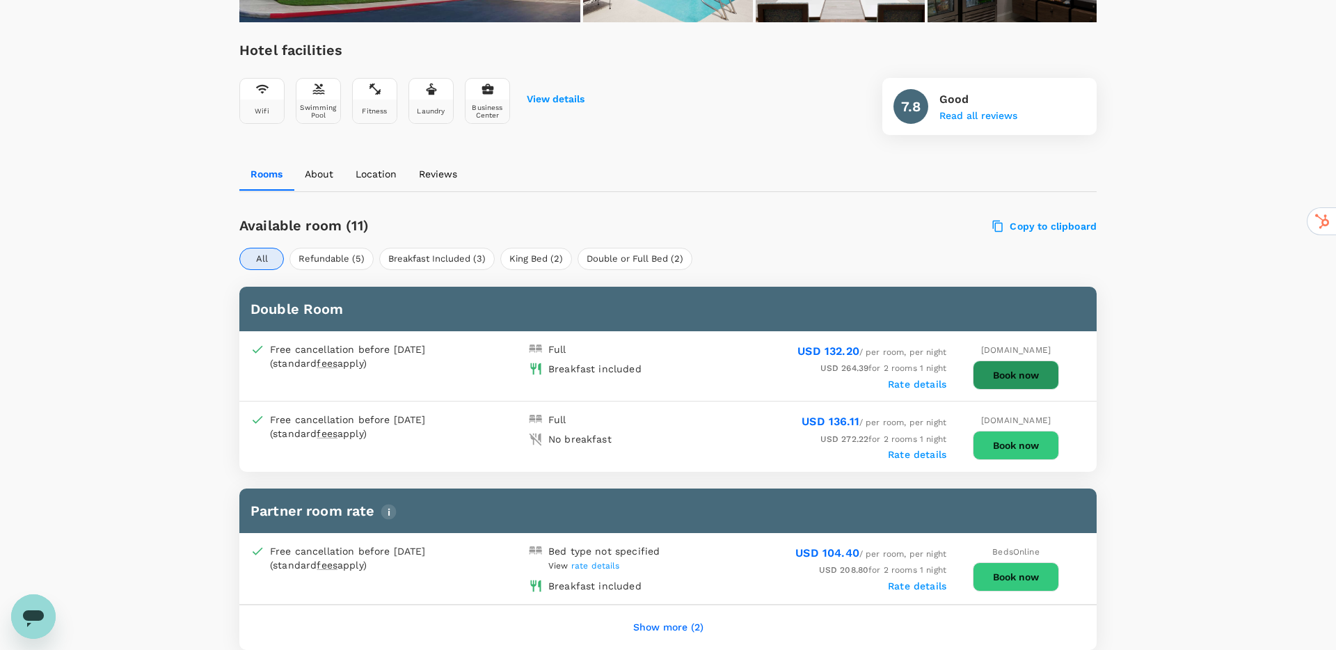
click at [999, 378] on button "Book now" at bounding box center [1016, 374] width 86 height 29
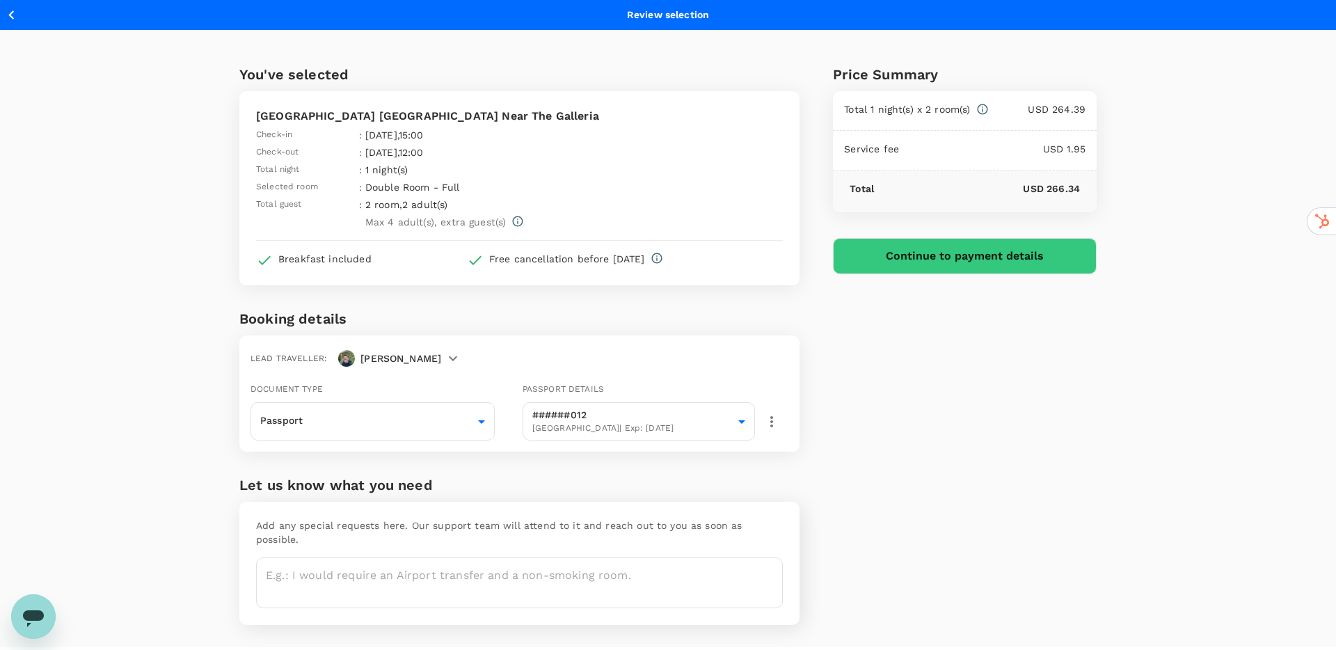
click at [418, 186] on p "Double Room - Full" at bounding box center [493, 187] width 256 height 14
click at [466, 183] on p "Double Room - Full" at bounding box center [493, 187] width 256 height 14
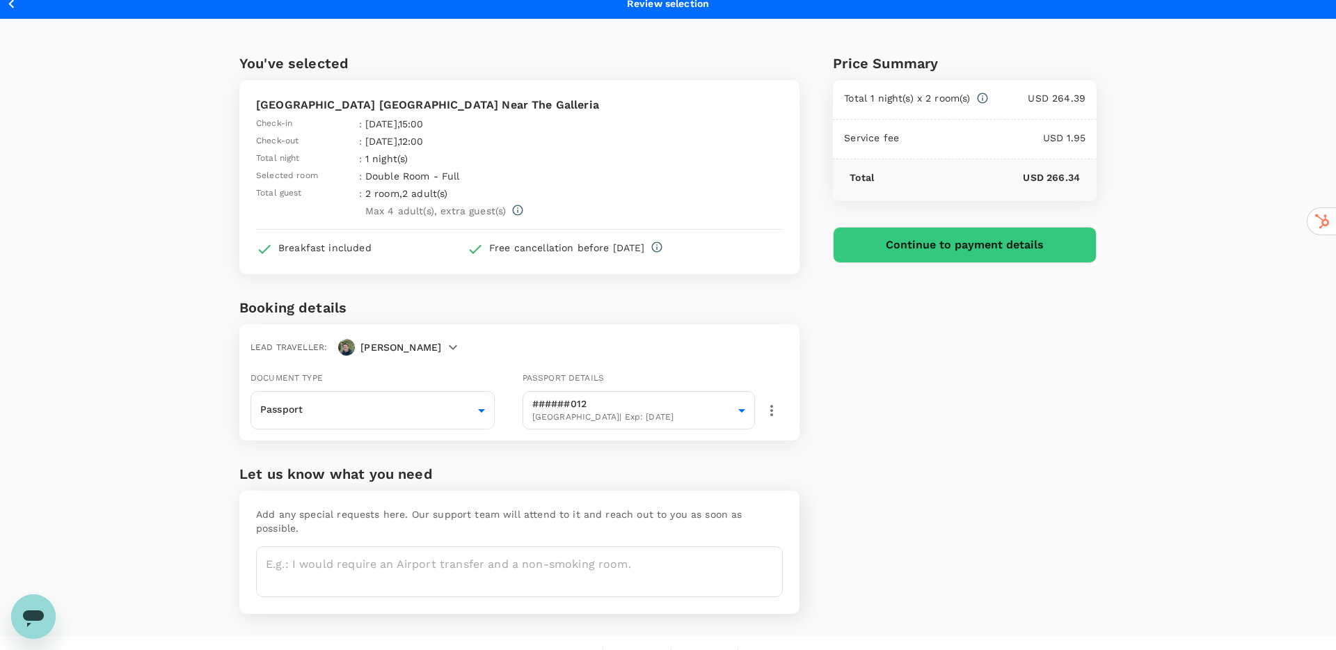
scroll to position [21, 0]
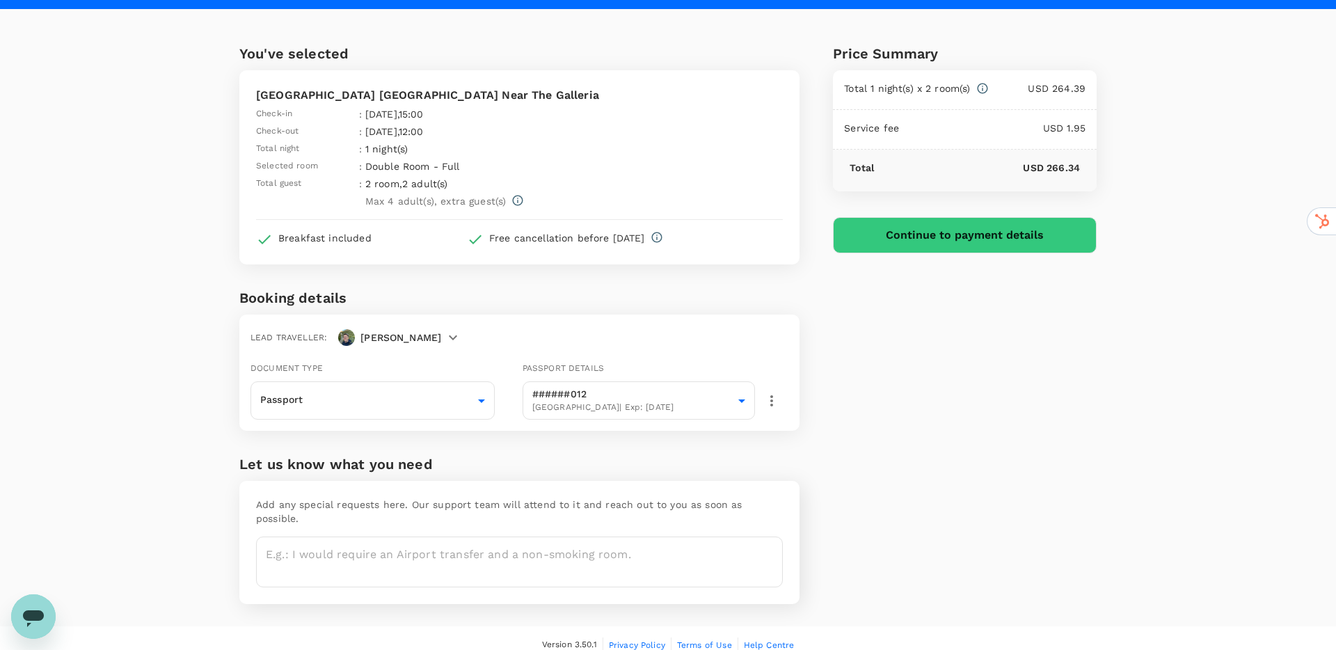
click at [431, 187] on p "2 room , 2 adult(s)" at bounding box center [493, 184] width 256 height 14
click at [395, 404] on body "Back to hotel details Review selection You've selected Hampton Inn Houston Near…" at bounding box center [668, 321] width 1336 height 685
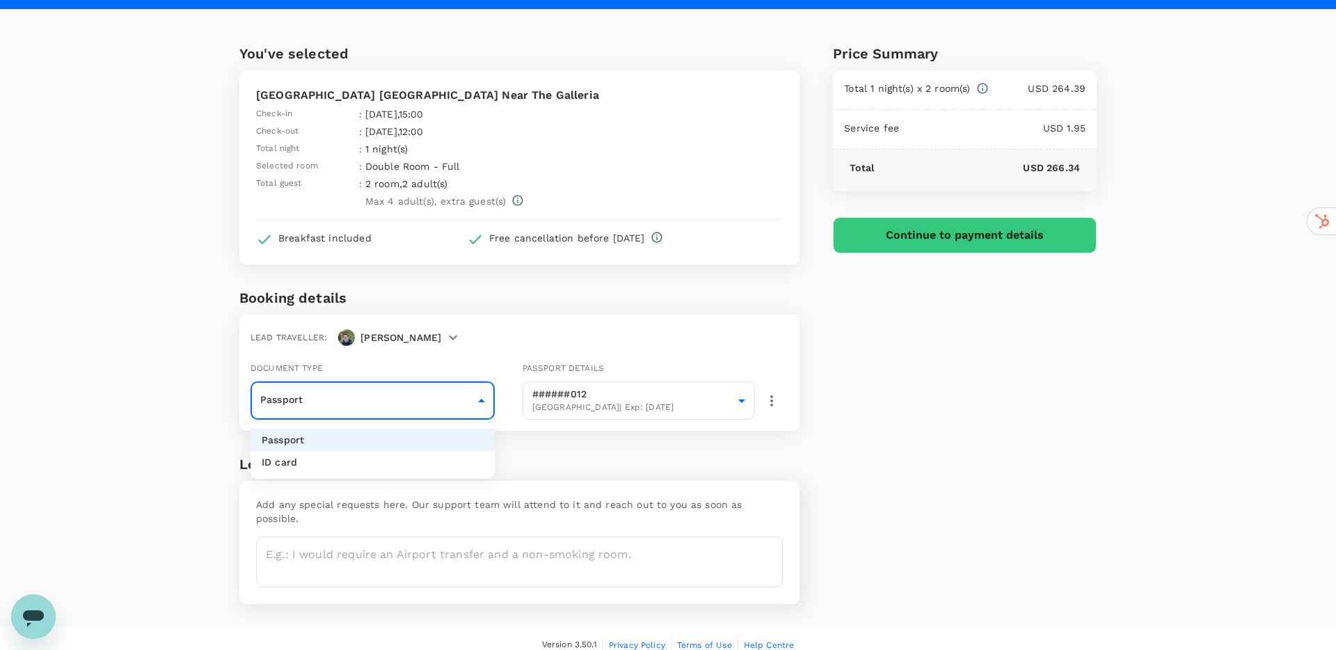
click at [349, 468] on li "ID card" at bounding box center [373, 462] width 244 height 22
type input "Id card"
click at [516, 447] on div "You've selected Hampton Inn Houston Near The Galleria Check-in : 27 Aug 2025 , …" at bounding box center [503, 317] width 594 height 617
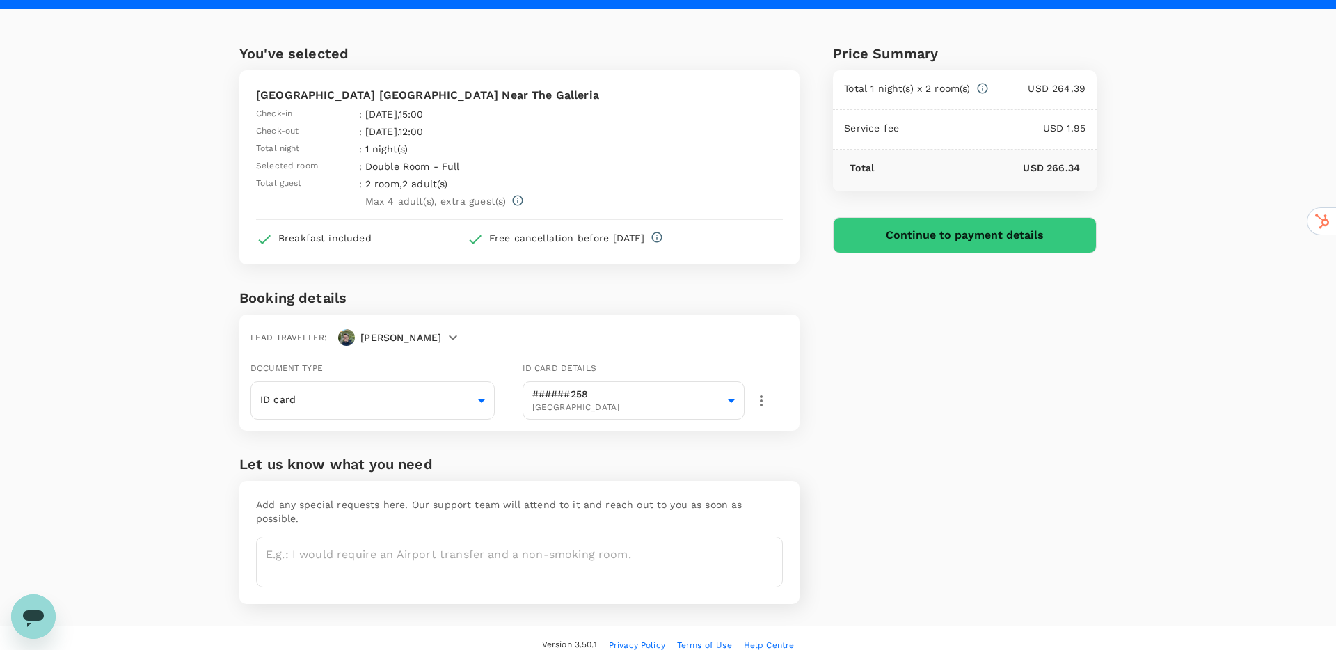
click at [445, 338] on icon "button" at bounding box center [453, 337] width 17 height 17
click at [424, 338] on div at bounding box center [668, 325] width 1336 height 650
click at [494, 333] on div "Lead traveller : Christopher" at bounding box center [516, 334] width 543 height 29
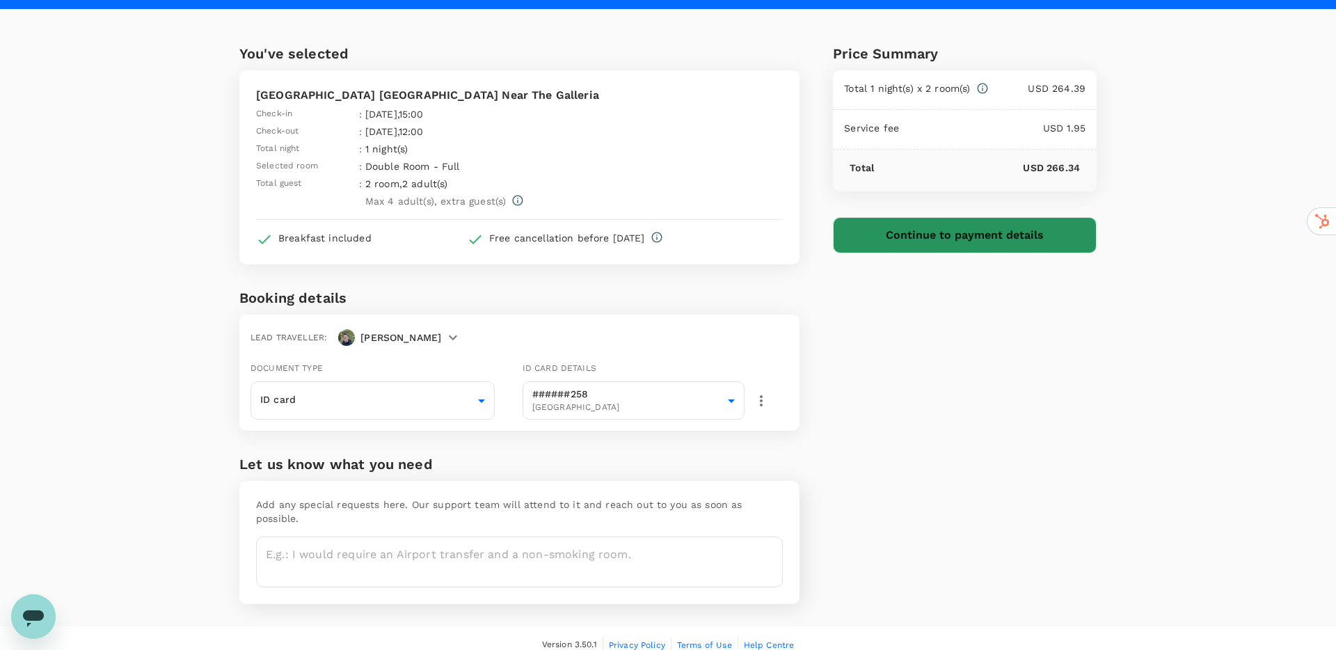
click at [880, 248] on button "Continue to payment details" at bounding box center [965, 235] width 264 height 36
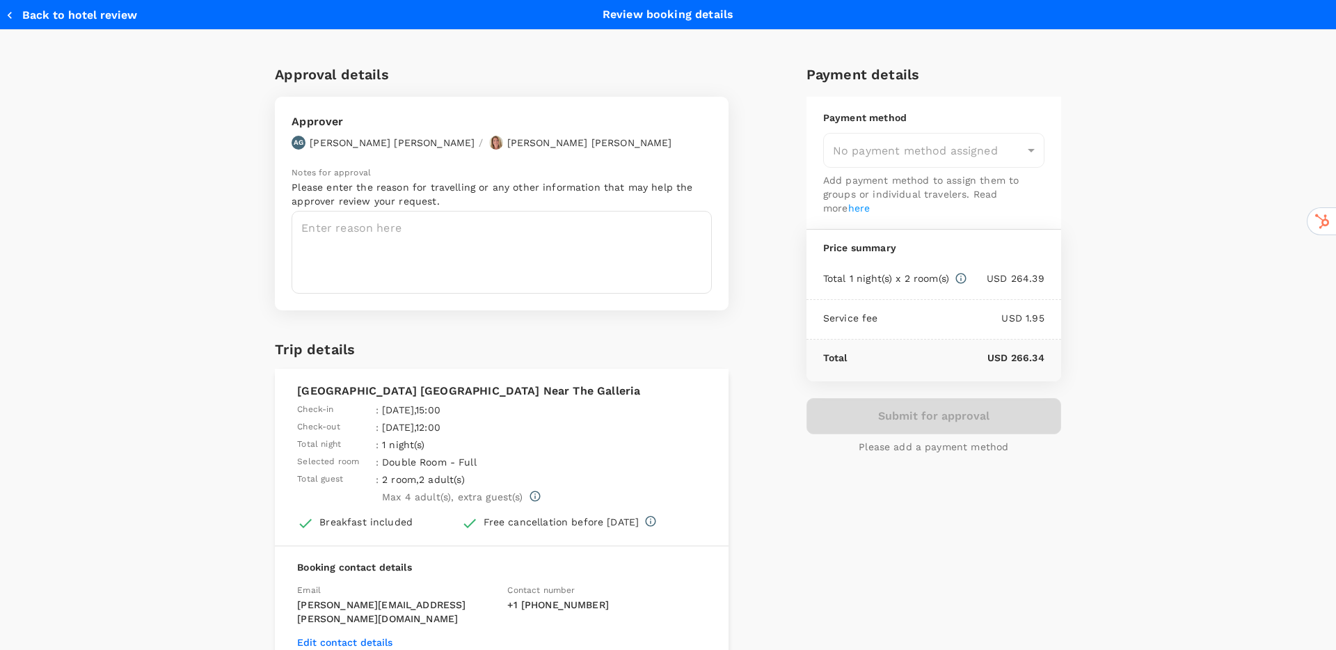
type input "9dfcc7e3-4574-40cb-ab41-b923be5afe21"
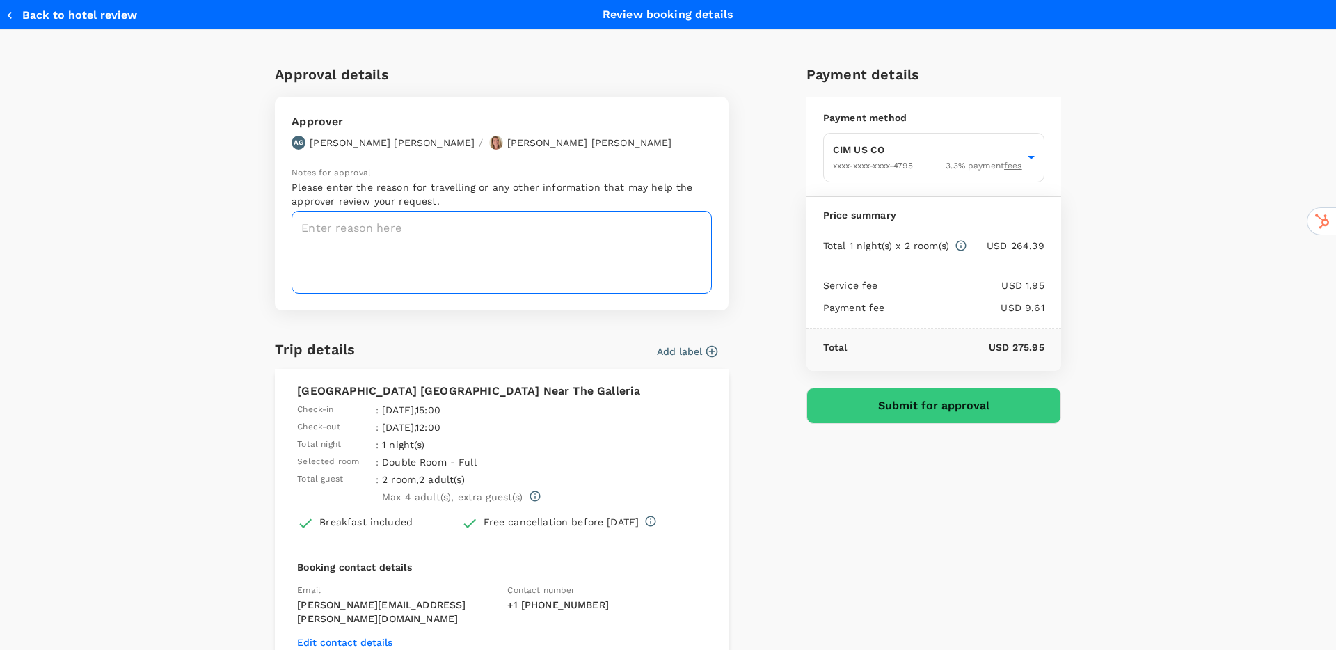
click at [587, 227] on textarea at bounding box center [502, 252] width 420 height 83
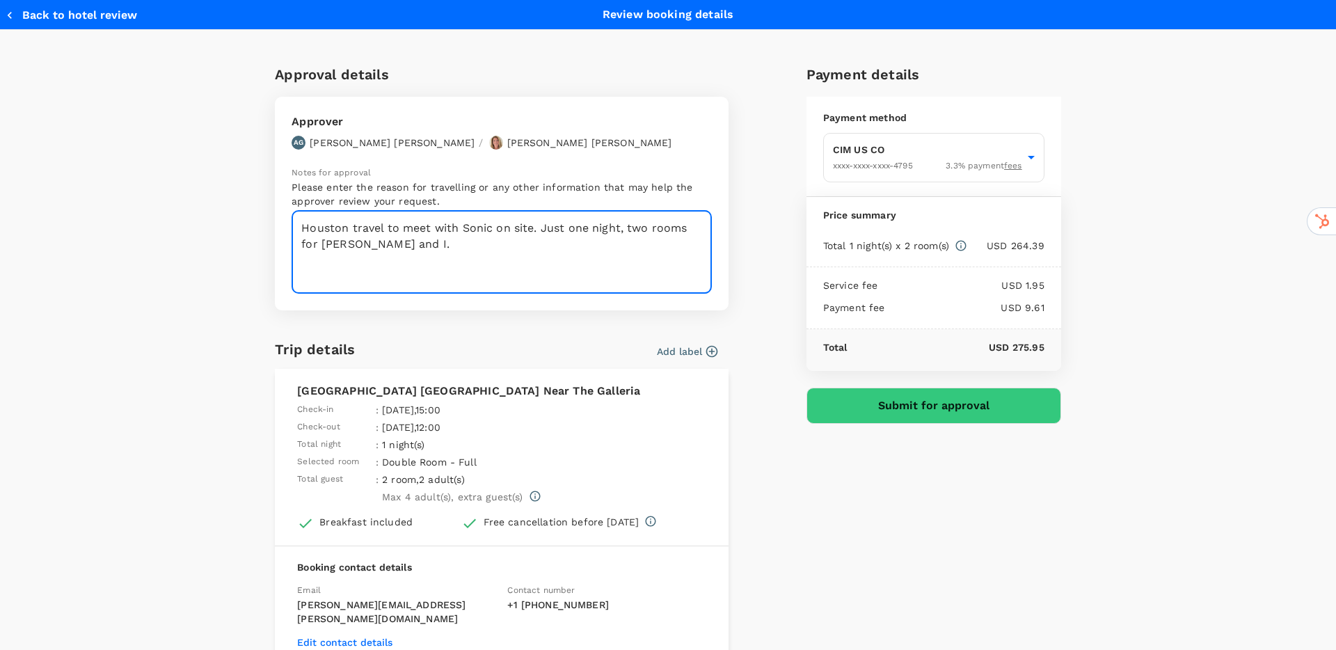
type textarea "Houston travel to meet with Sonic on site. Just one night, two rooms for Sam an…"
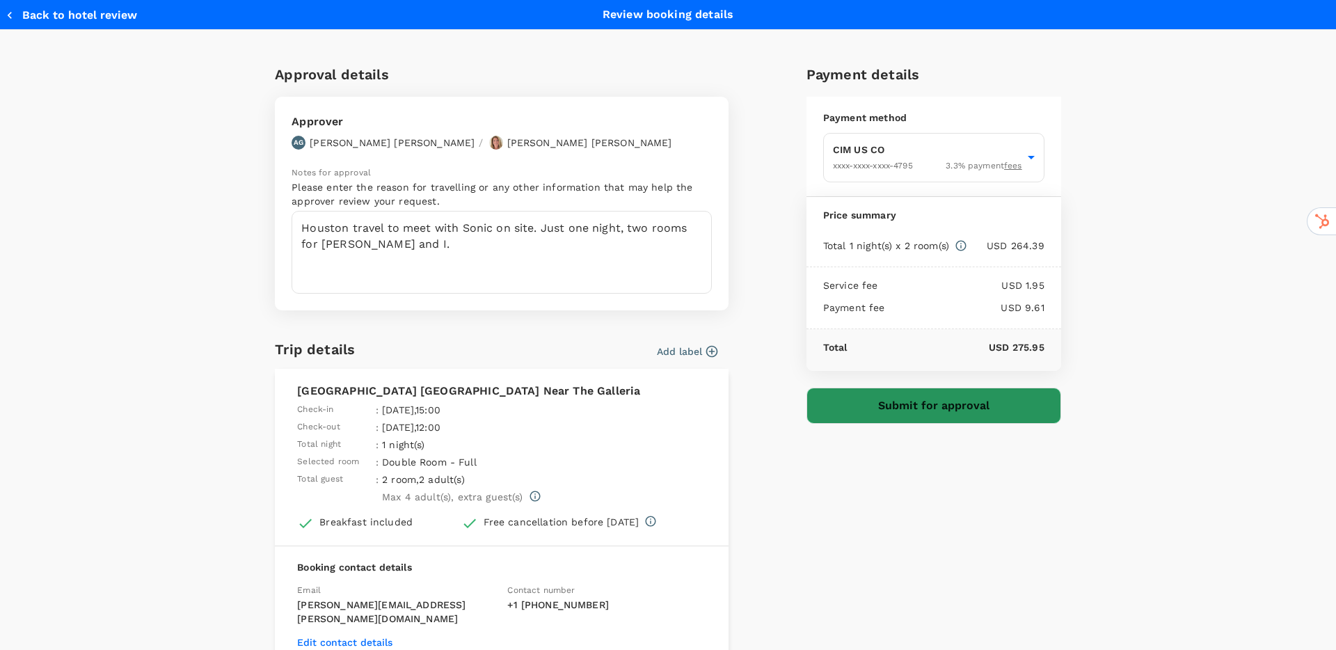
click at [885, 405] on button "Submit for approval" at bounding box center [934, 406] width 255 height 36
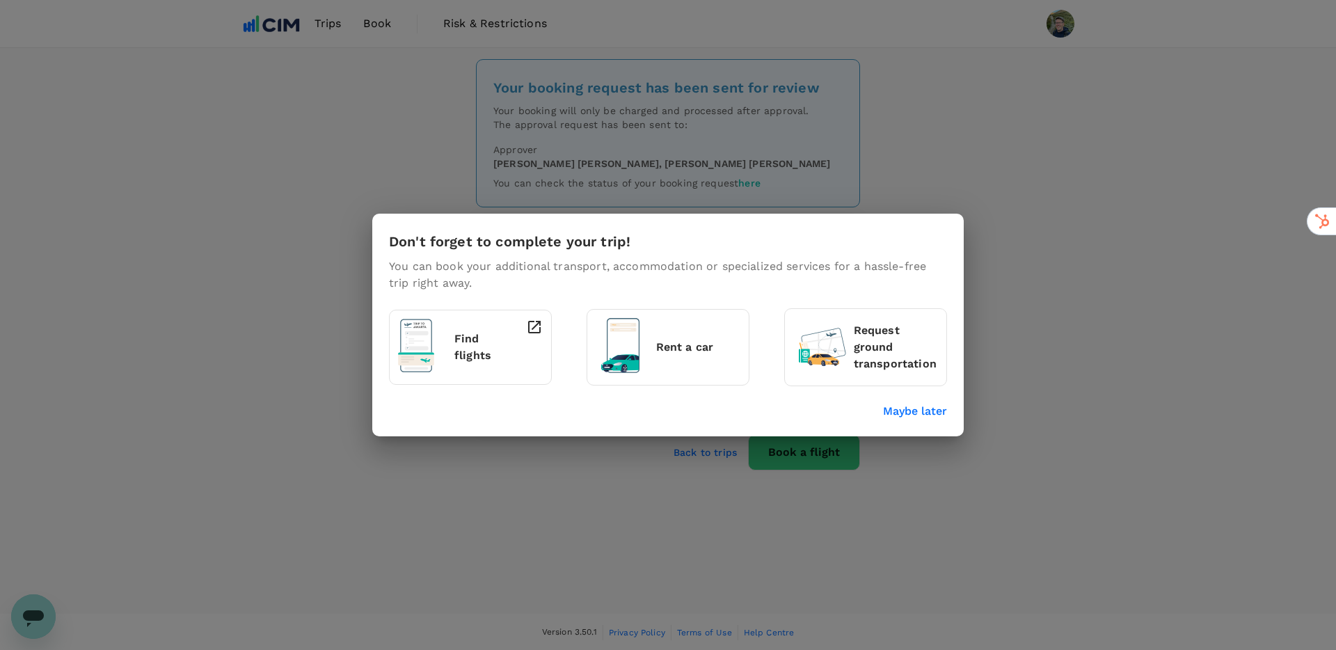
click at [694, 345] on p "Rent a car" at bounding box center [698, 347] width 84 height 17
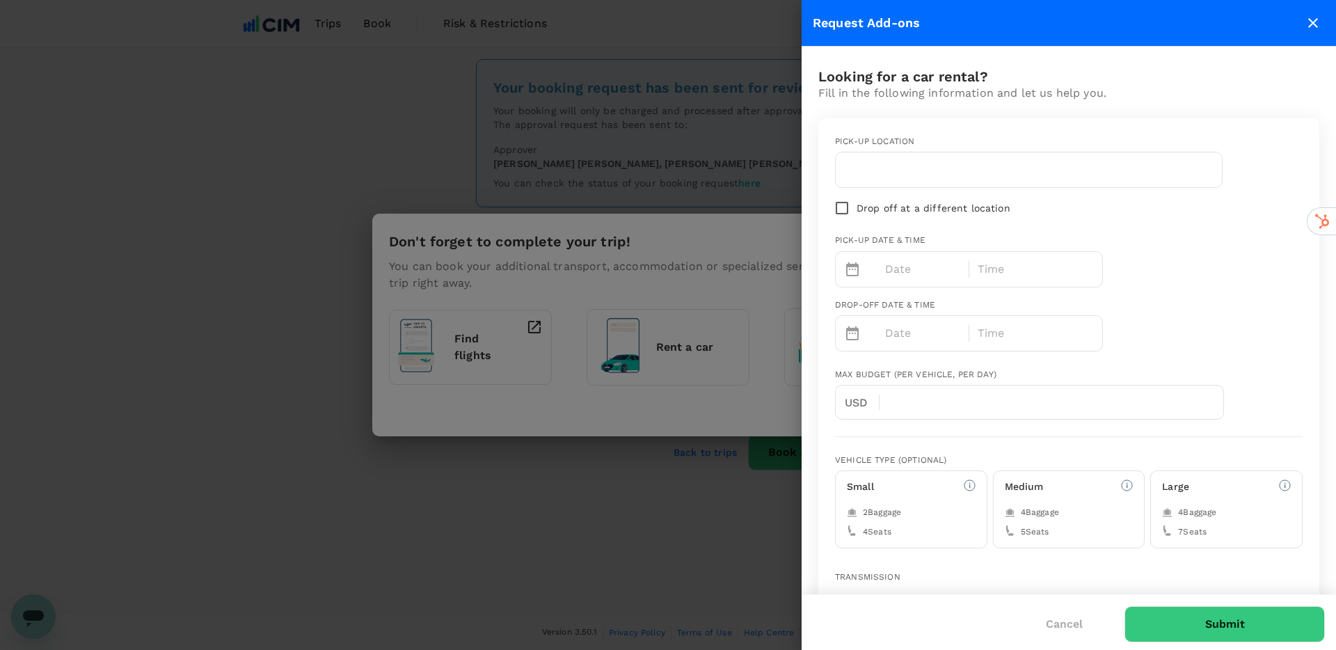
click at [861, 186] on div at bounding box center [1029, 169] width 386 height 35
click at [868, 164] on input "text" at bounding box center [1029, 170] width 370 height 22
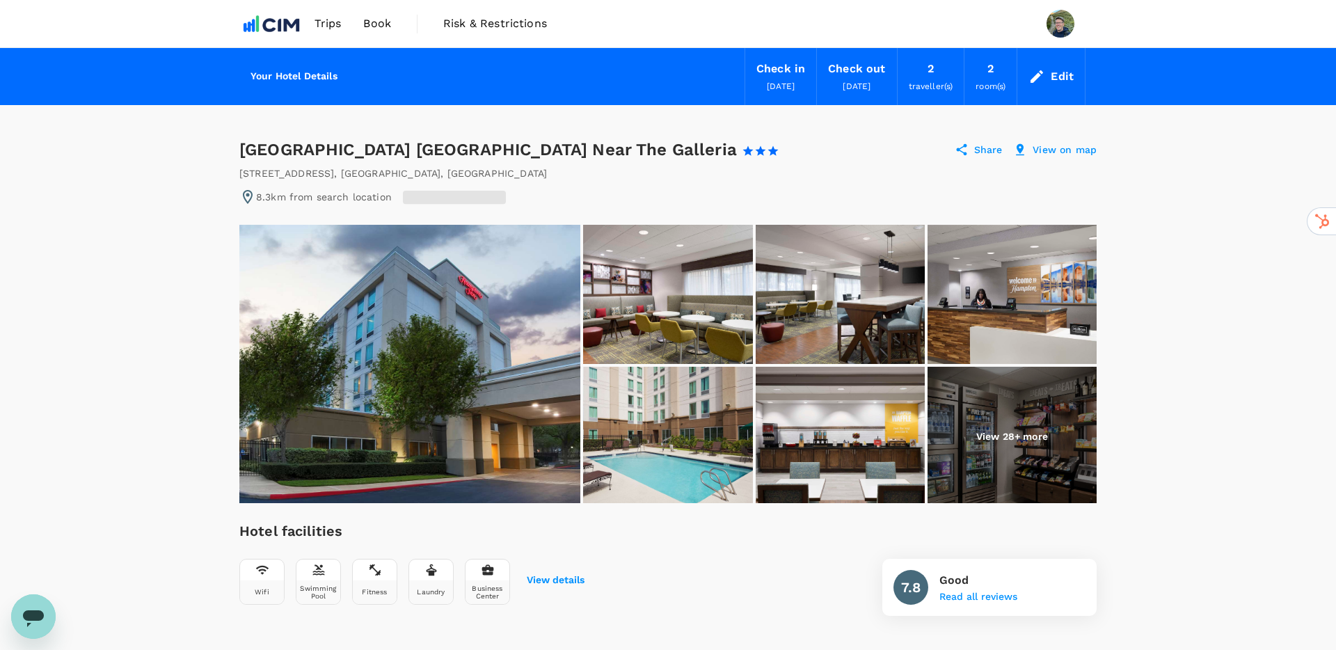
click at [746, 171] on div "[STREET_ADDRESS]" at bounding box center [667, 173] width 857 height 14
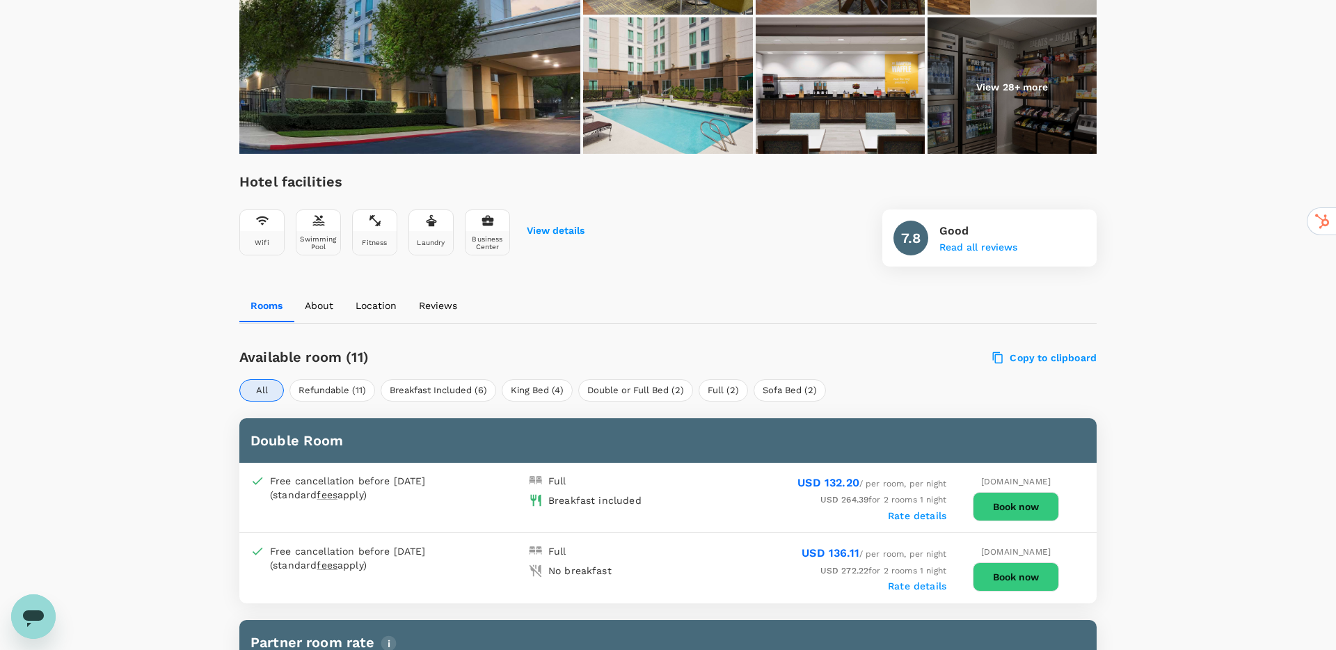
scroll to position [365, 0]
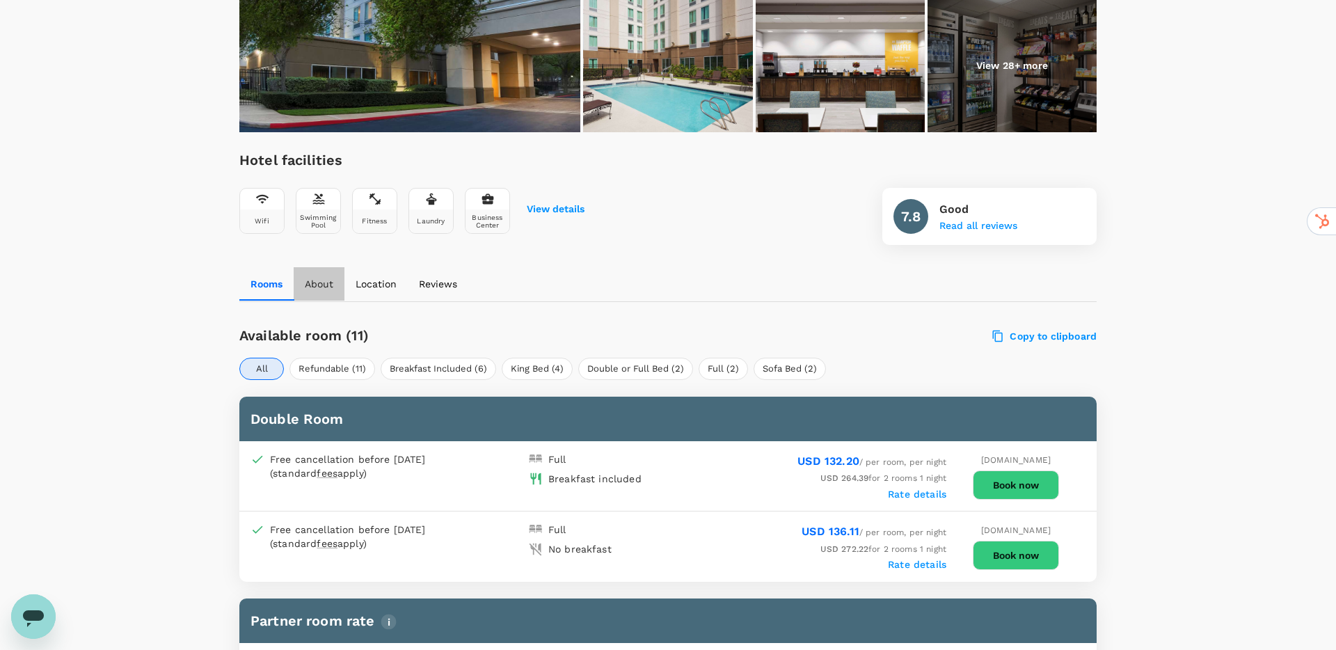
click at [318, 294] on button "About" at bounding box center [319, 283] width 51 height 33
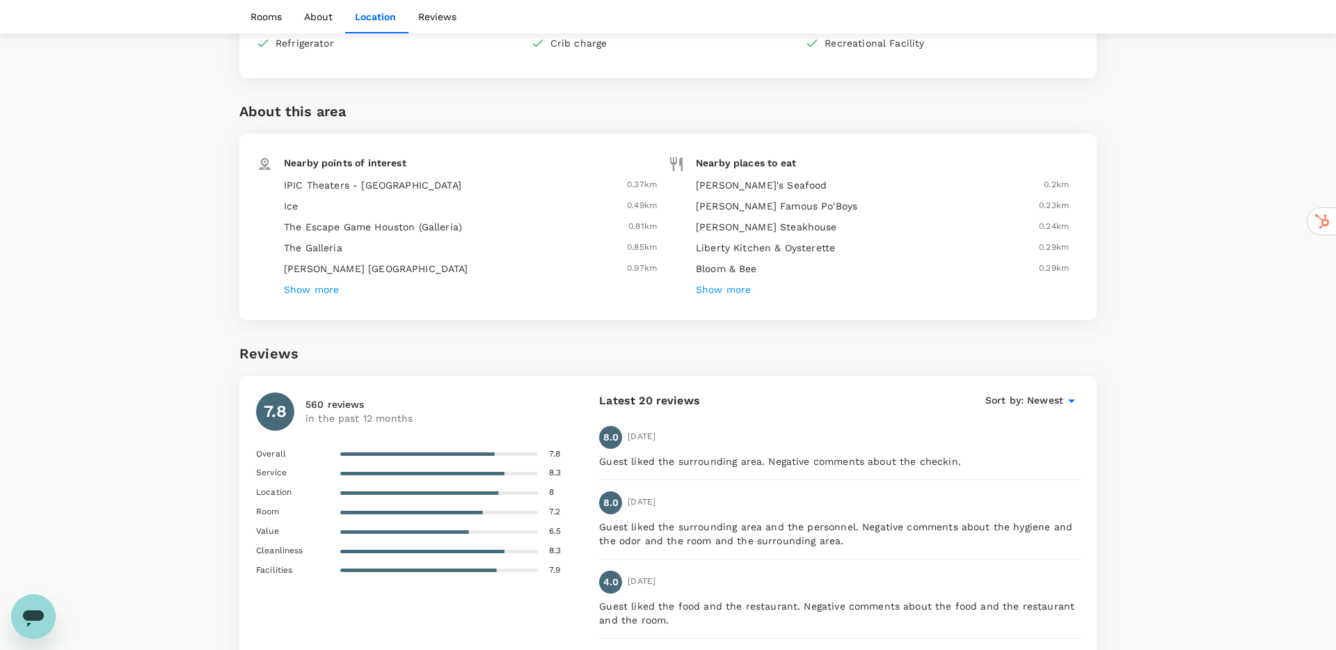
scroll to position [1890, 0]
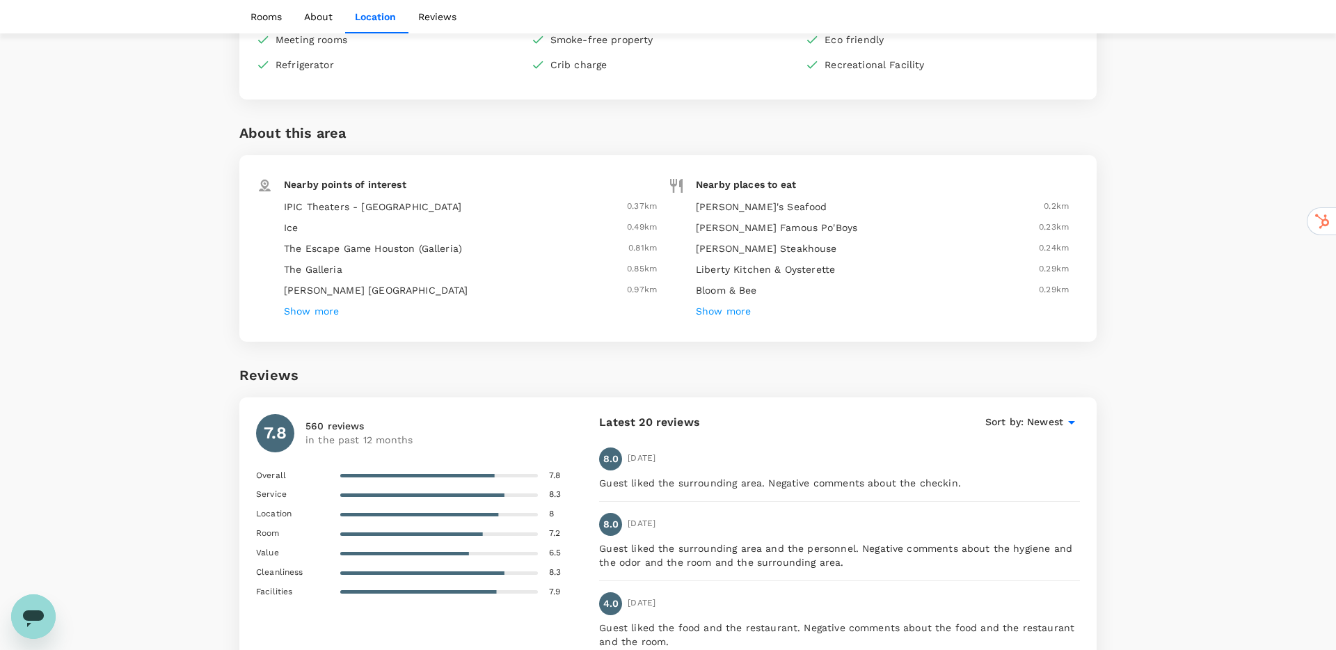
click at [320, 315] on h6 "Show more" at bounding box center [311, 311] width 55 height 15
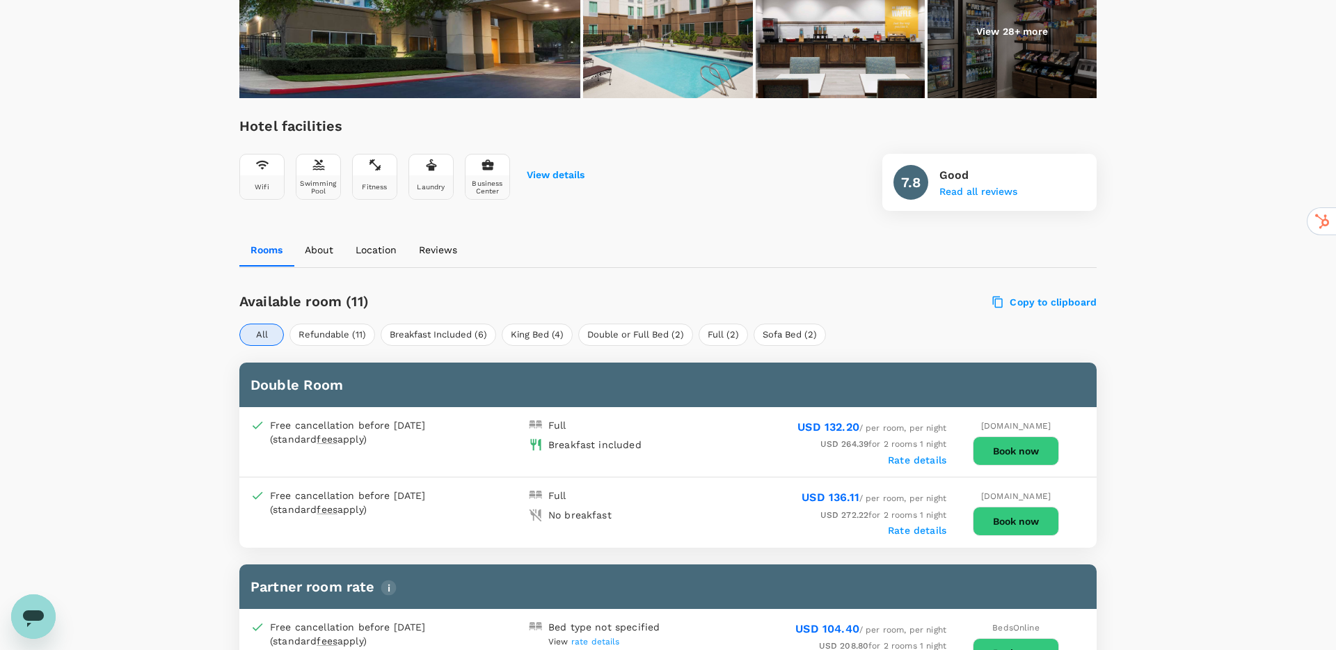
scroll to position [0, 0]
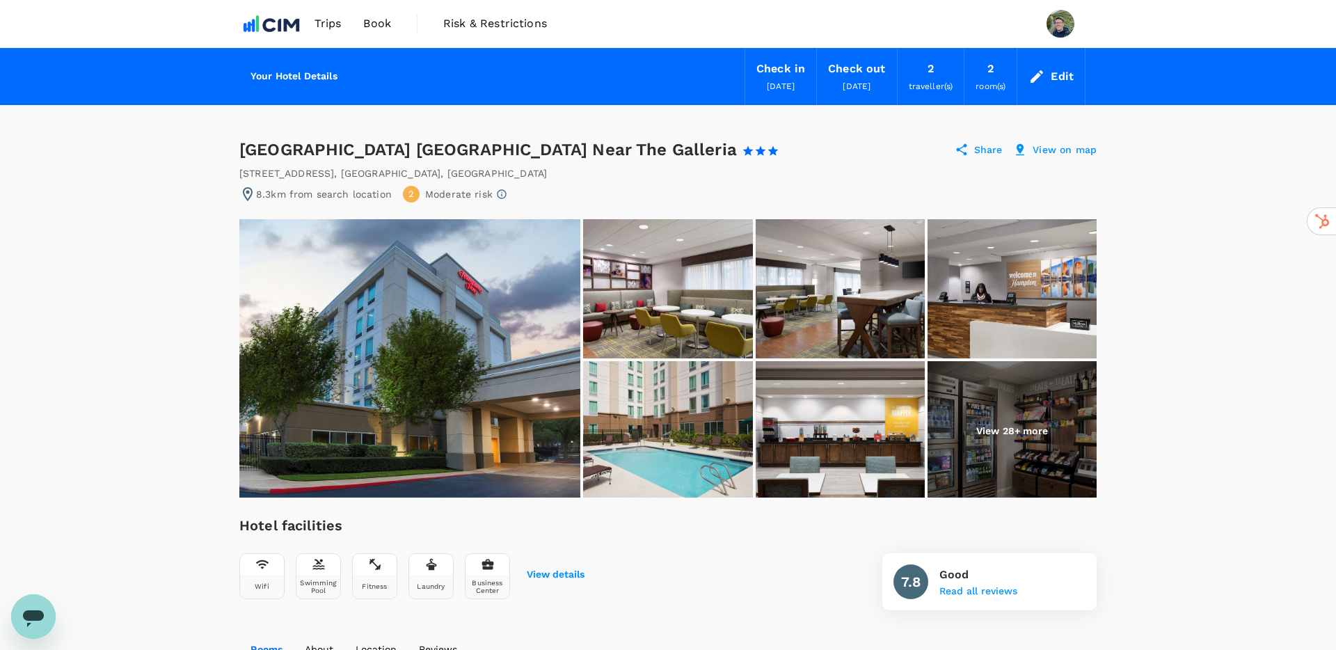
drag, startPoint x: 240, startPoint y: 174, endPoint x: 544, endPoint y: 168, distance: 304.2
click at [544, 168] on div "[STREET_ADDRESS]" at bounding box center [667, 173] width 857 height 14
copy div "[STREET_ADDRESS]"
